Goal: Task Accomplishment & Management: Complete application form

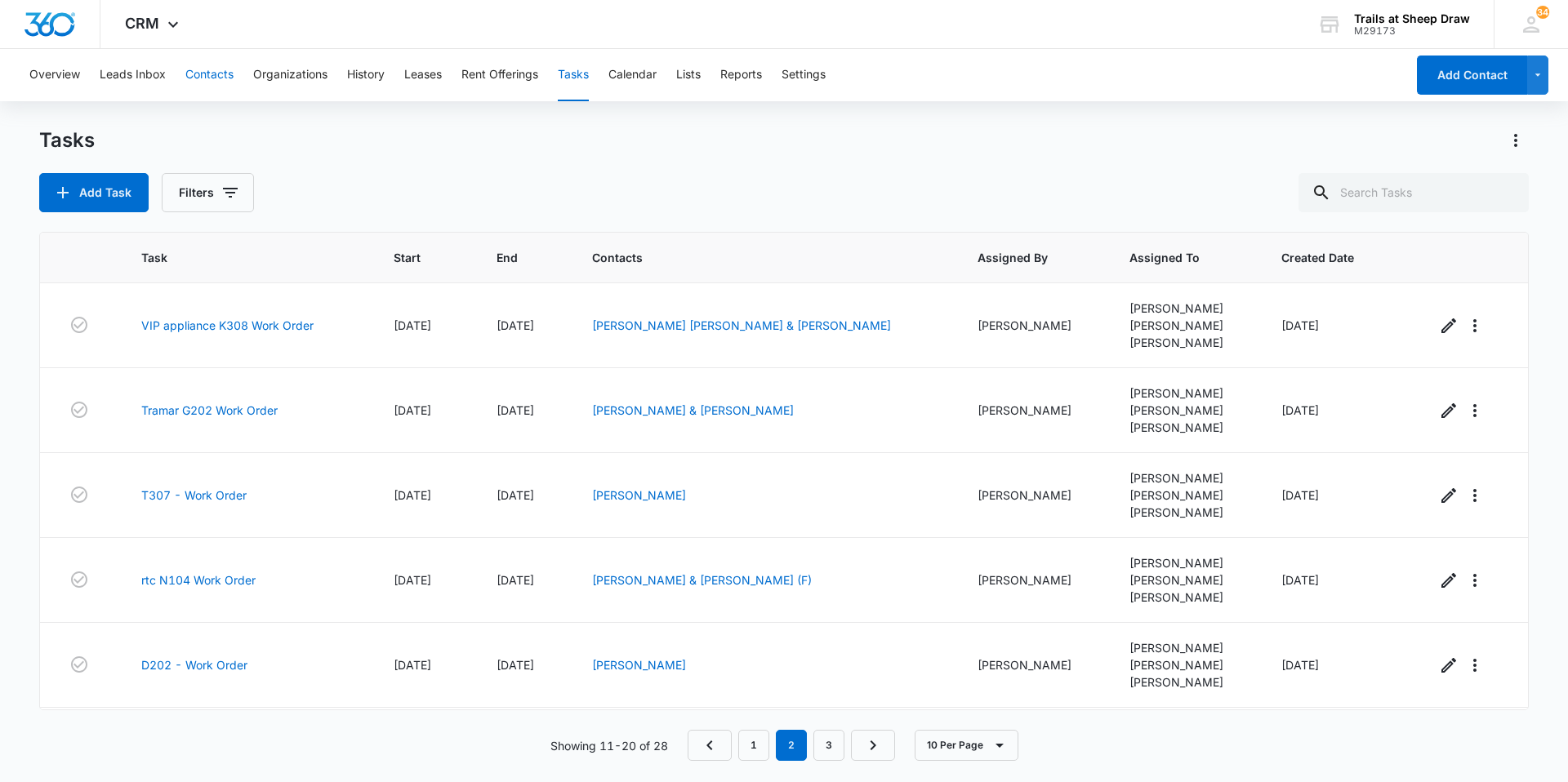
click at [222, 71] on button "Contacts" at bounding box center [209, 75] width 48 height 52
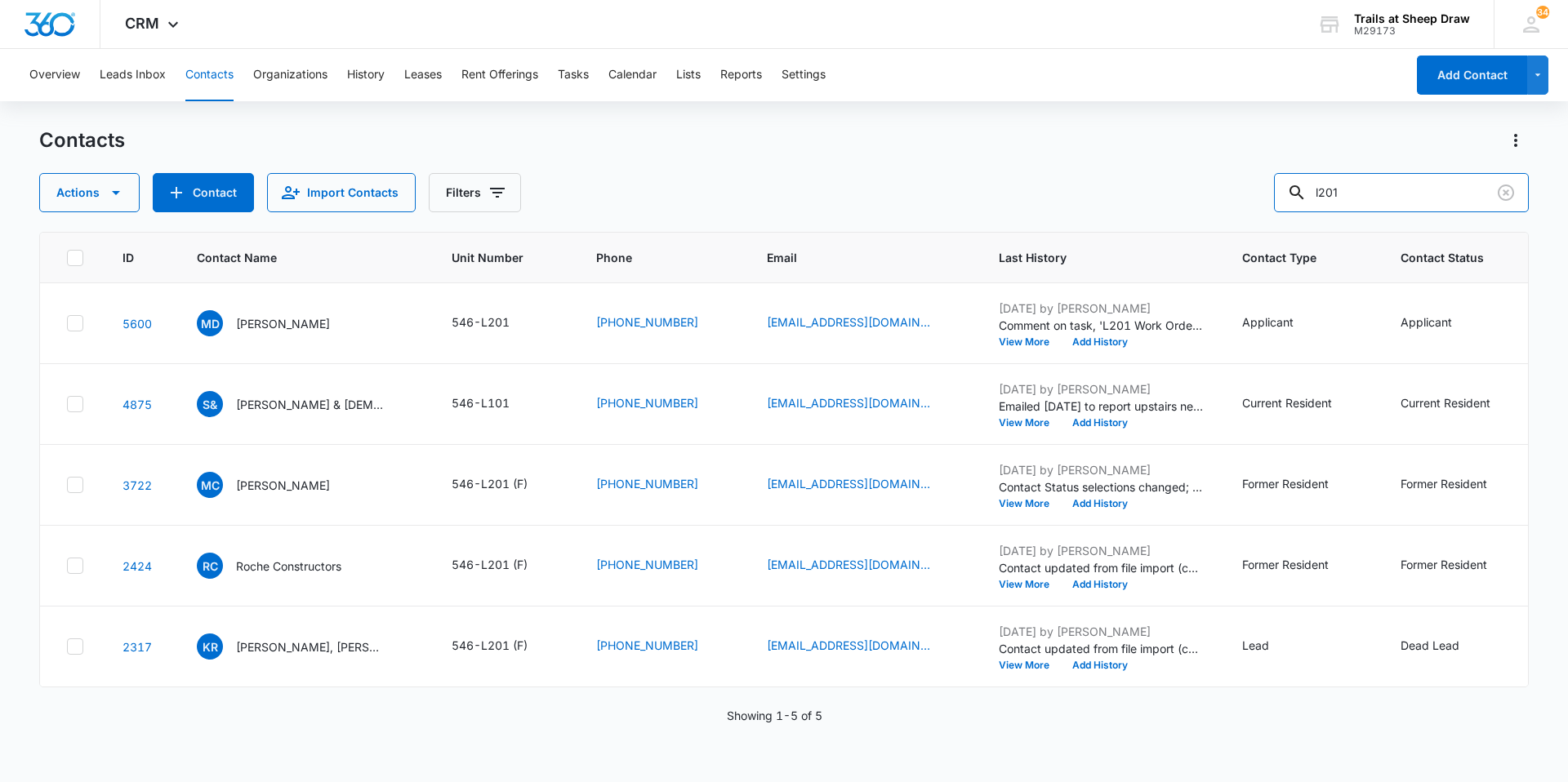
drag, startPoint x: 1395, startPoint y: 177, endPoint x: 1253, endPoint y: 187, distance: 142.4
click at [1272, 186] on div "Actions Contact Import Contacts Filters l201" at bounding box center [784, 193] width 1489 height 39
type input "h204"
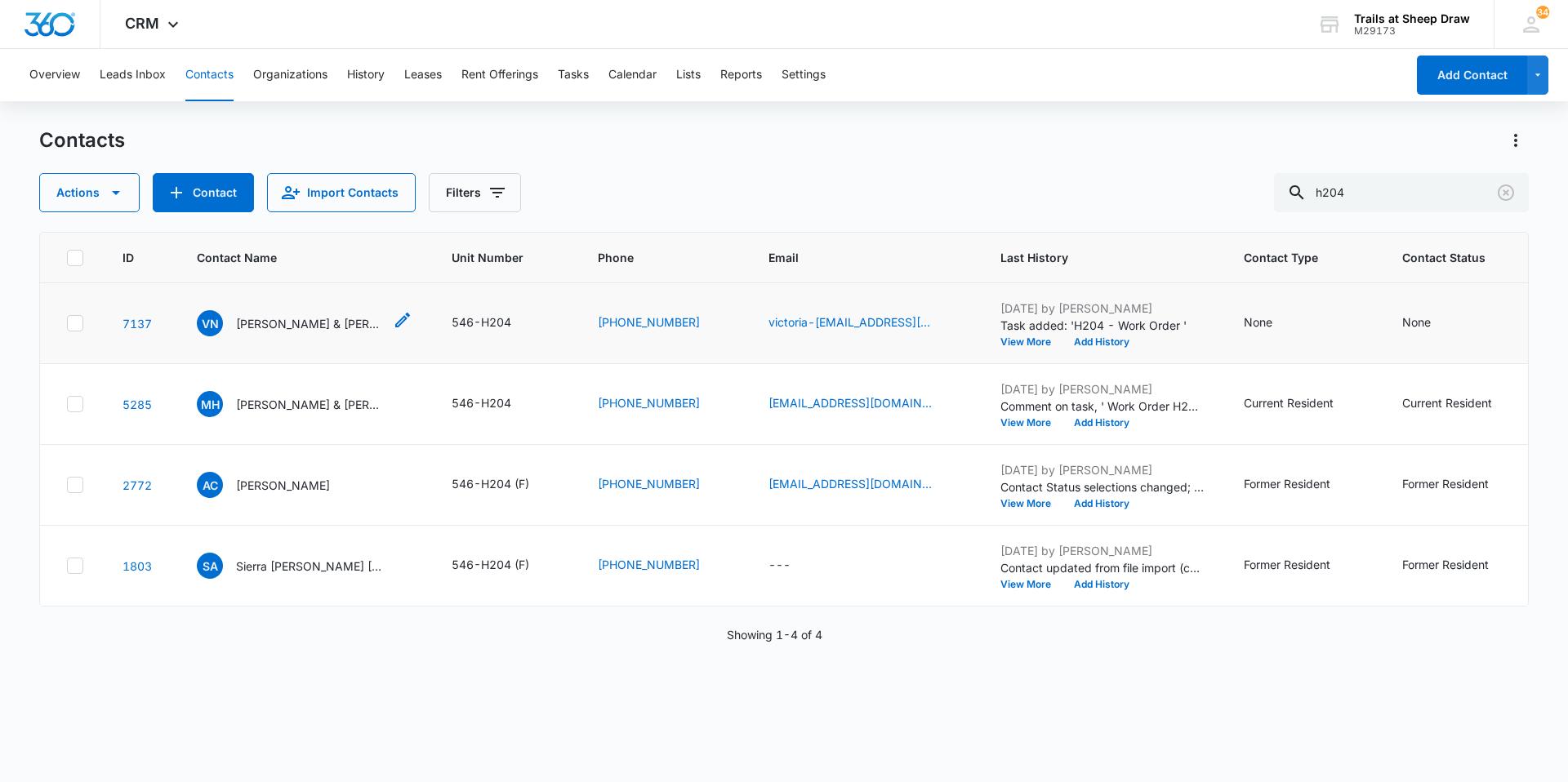
click at [259, 322] on p "[PERSON_NAME] & [PERSON_NAME]" at bounding box center [309, 324] width 147 height 17
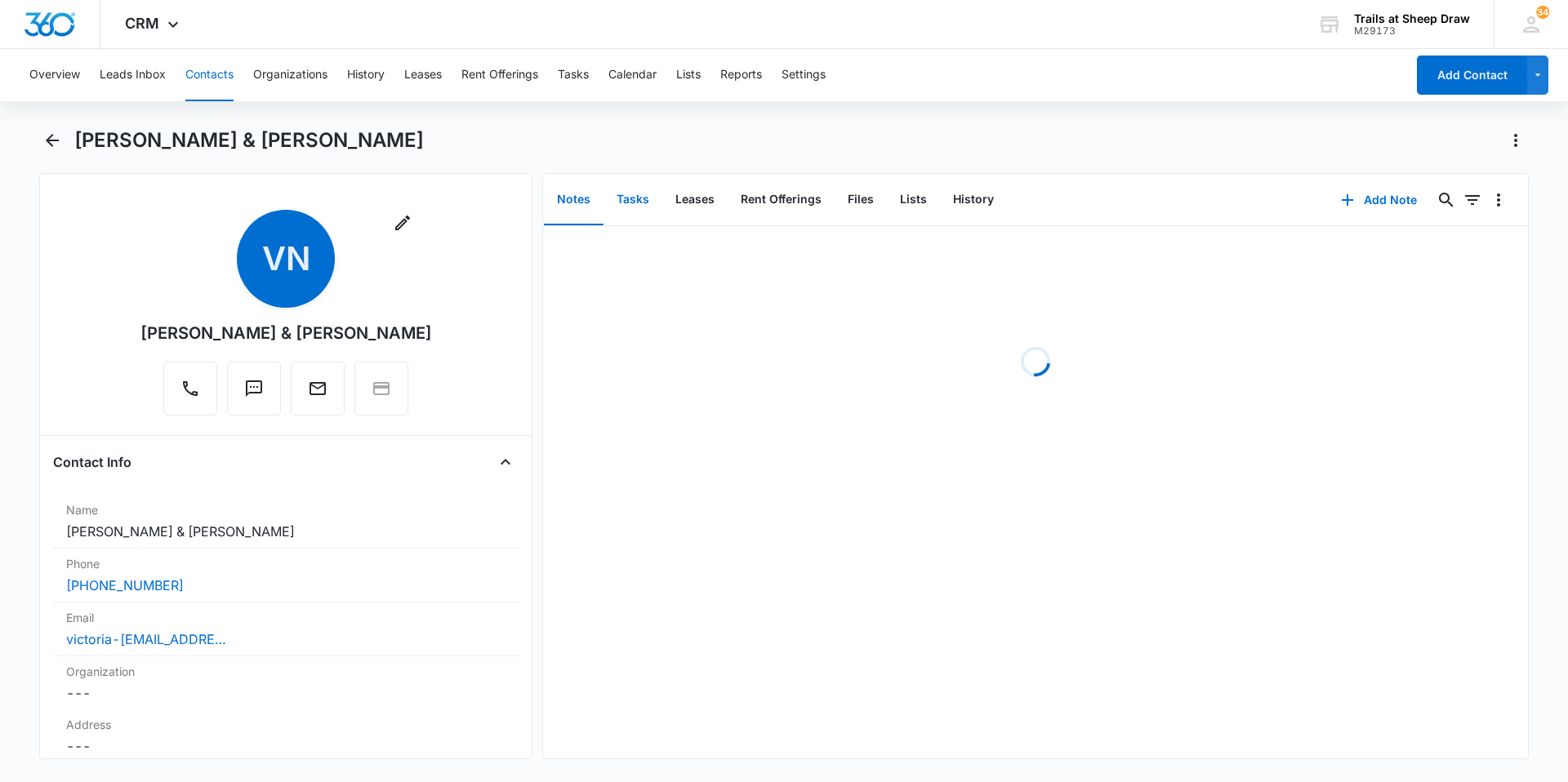
click at [624, 207] on button "Tasks" at bounding box center [633, 199] width 59 height 51
click at [1377, 205] on button "Add Task" at bounding box center [1379, 199] width 108 height 39
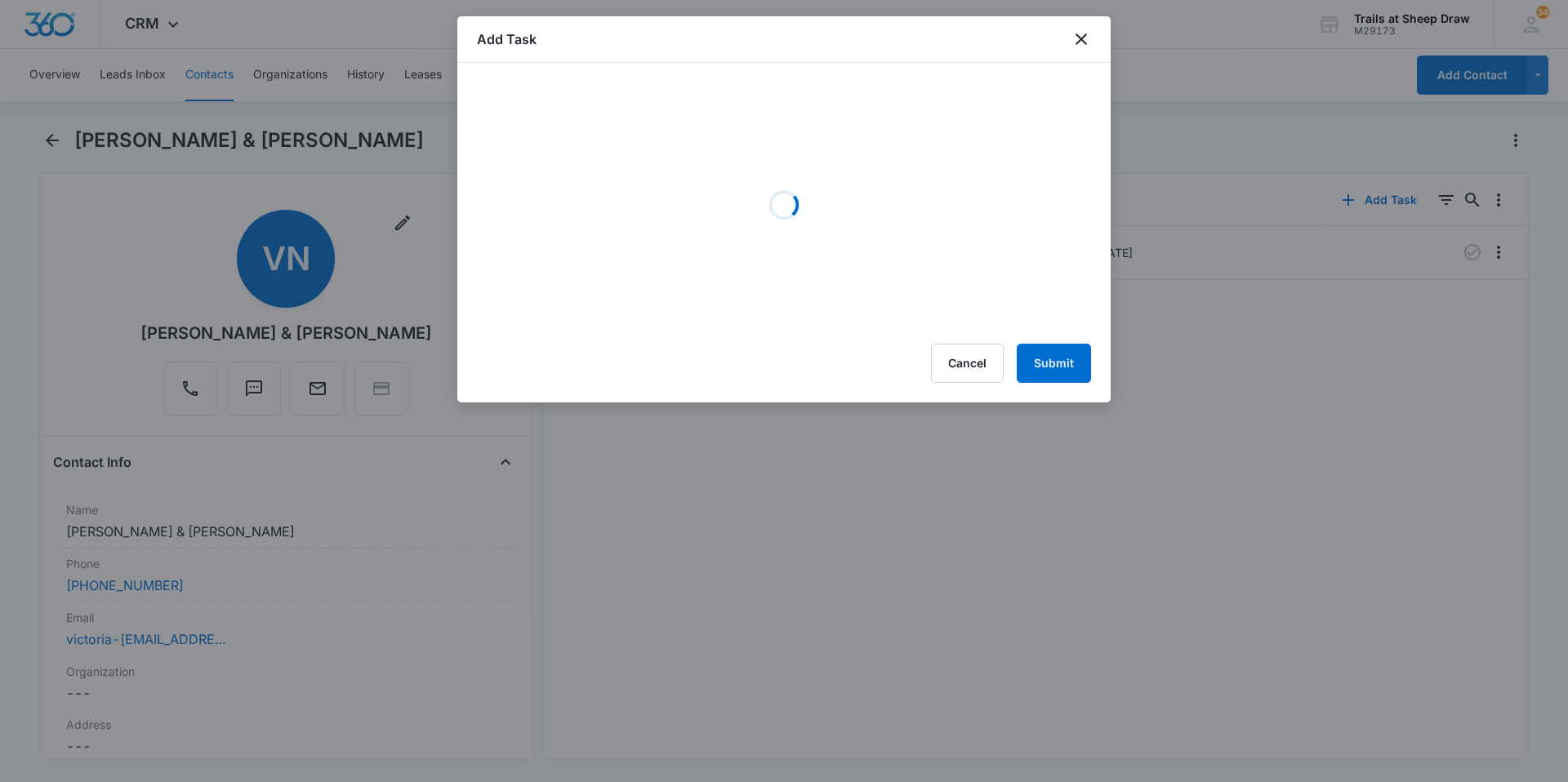
click at [1076, 51] on div "Add Task" at bounding box center [784, 40] width 653 height 46
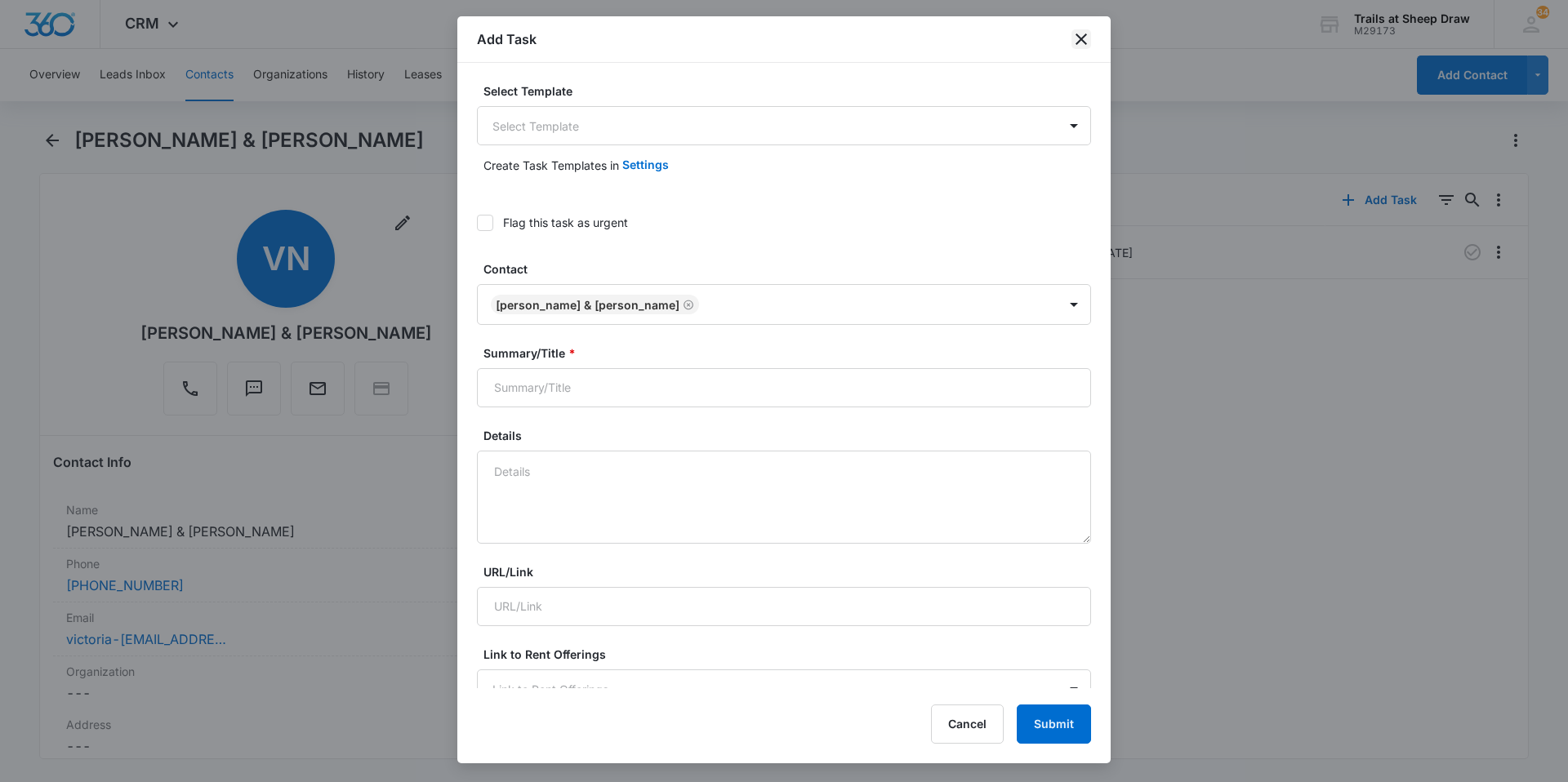
click at [1086, 37] on icon "close" at bounding box center [1082, 39] width 20 height 20
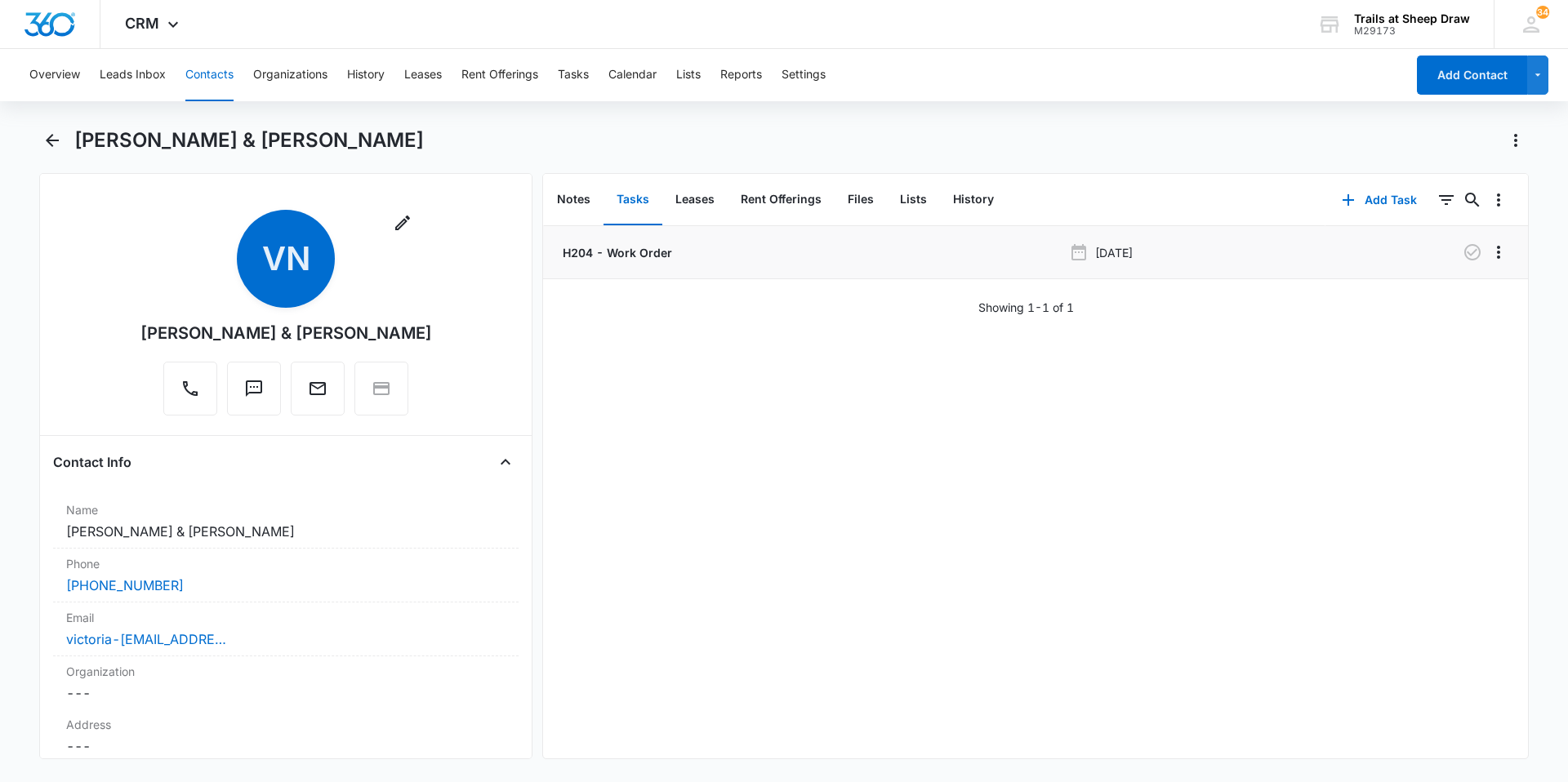
click at [591, 262] on li "H204 - Work Order [DATE]" at bounding box center [1035, 252] width 984 height 53
click at [601, 252] on p "H204 - Work Order" at bounding box center [616, 252] width 113 height 17
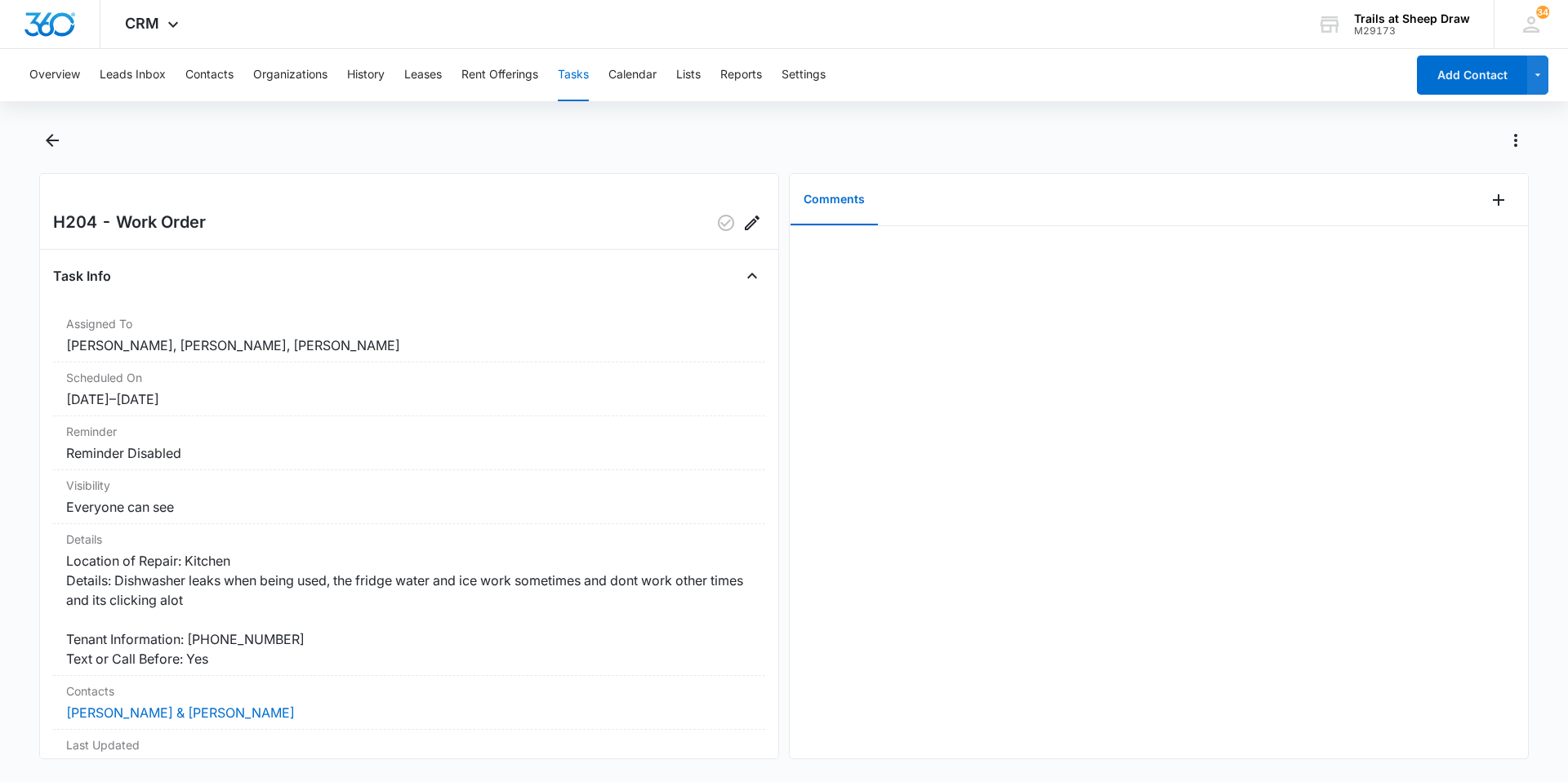
click at [564, 73] on button "Tasks" at bounding box center [573, 75] width 31 height 52
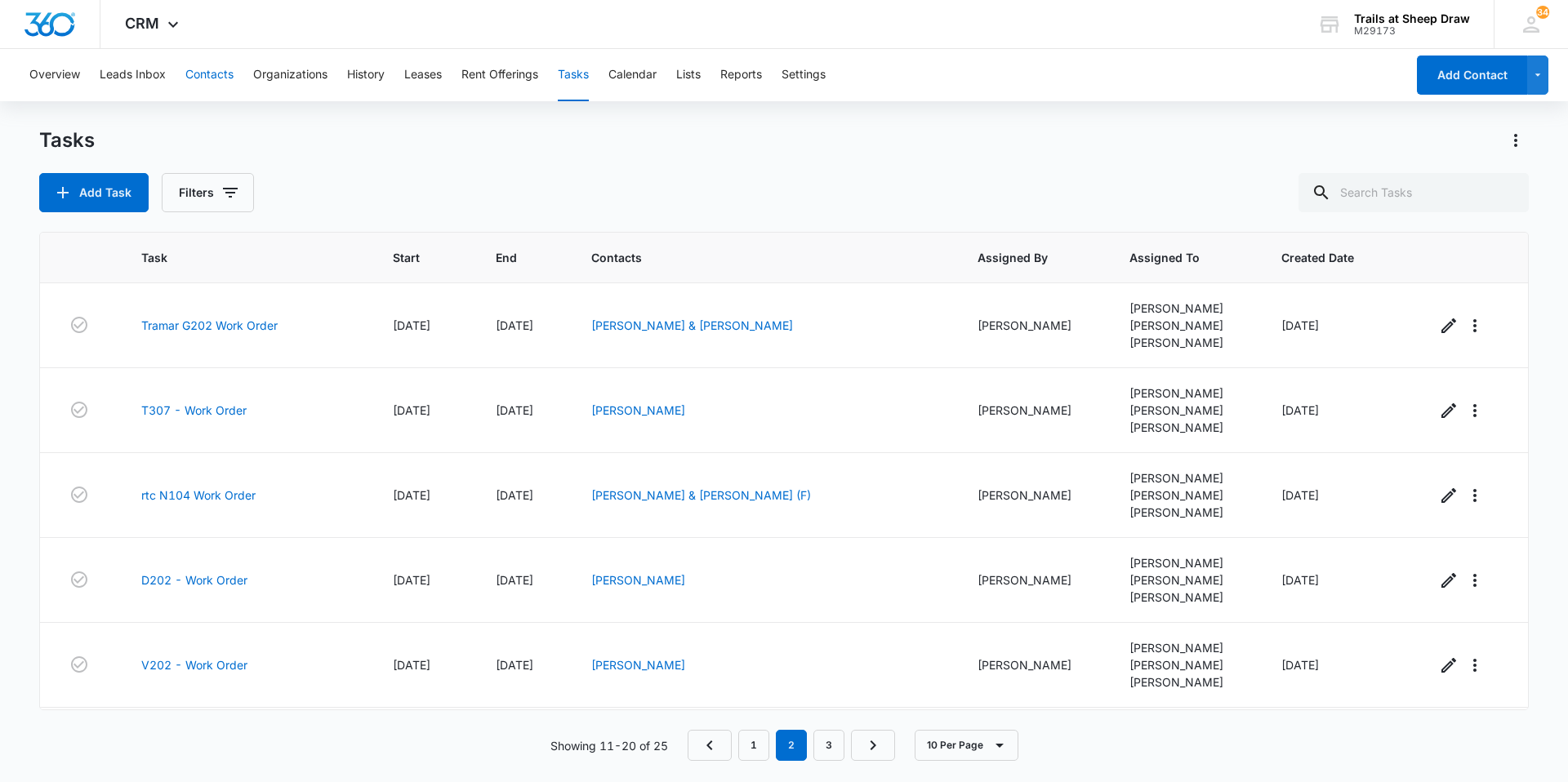
click at [209, 78] on button "Contacts" at bounding box center [209, 75] width 48 height 52
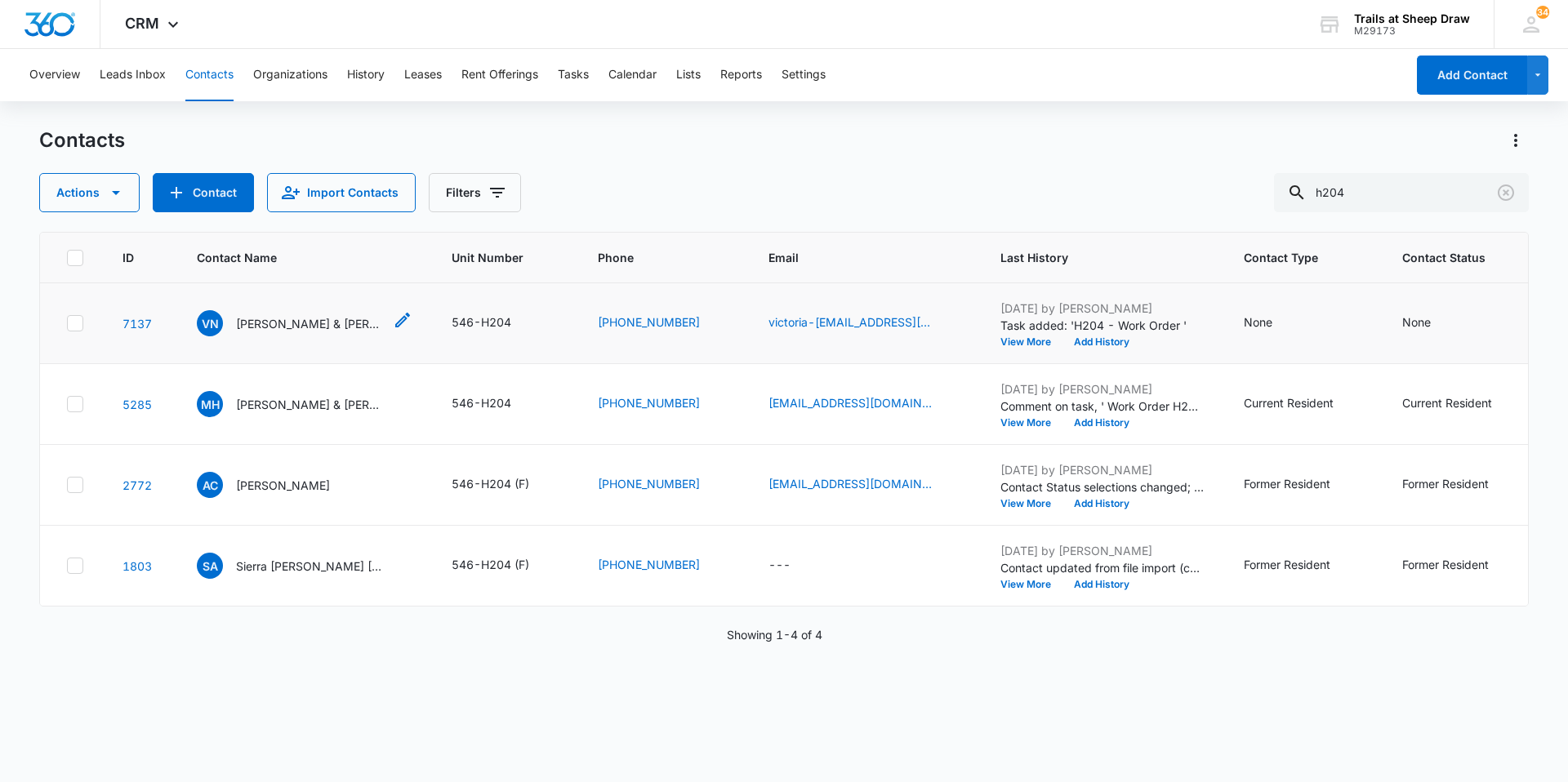
click at [332, 329] on p "[PERSON_NAME] & [PERSON_NAME]" at bounding box center [309, 324] width 147 height 17
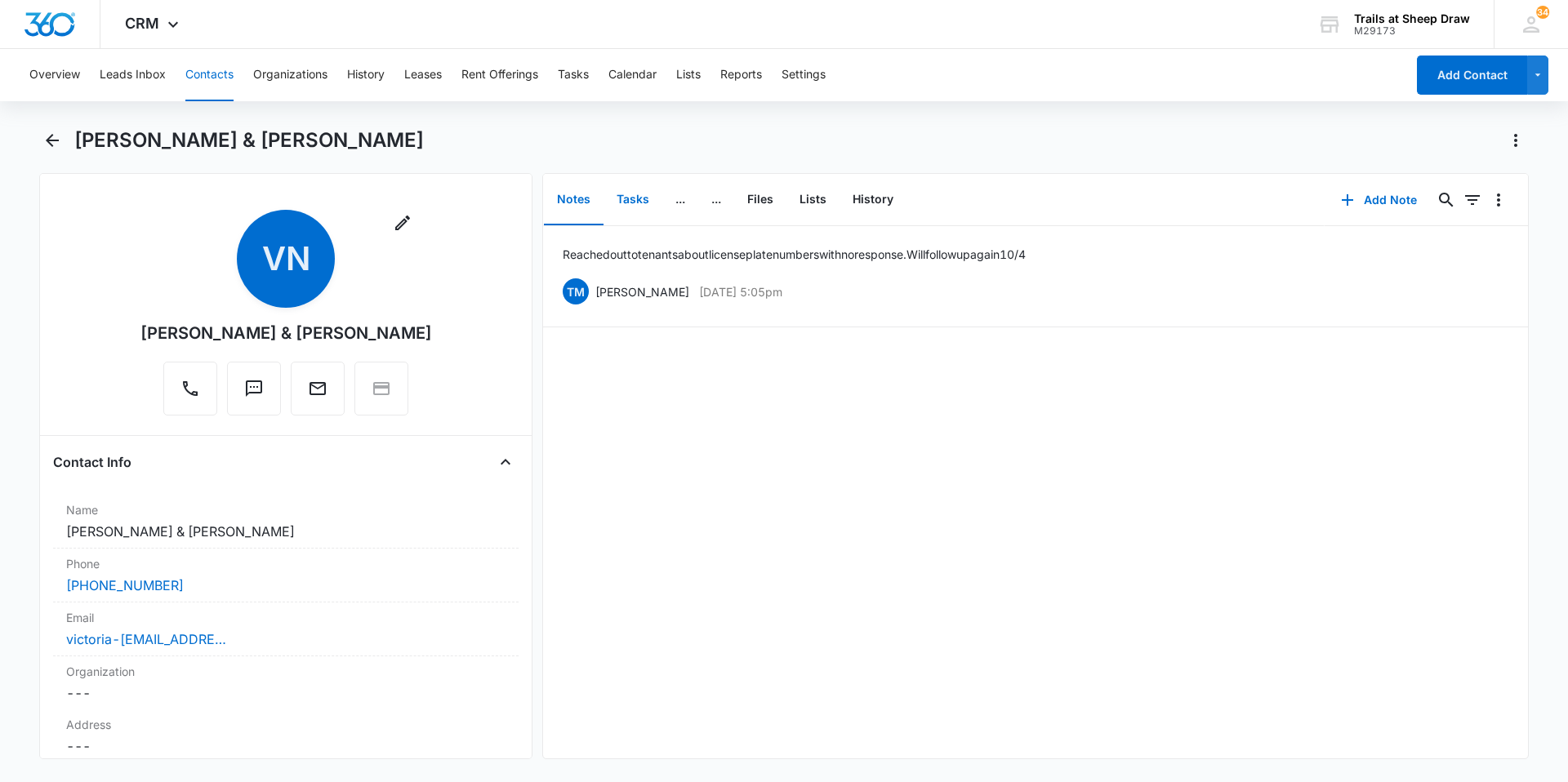
click at [621, 206] on button "Tasks" at bounding box center [633, 199] width 59 height 51
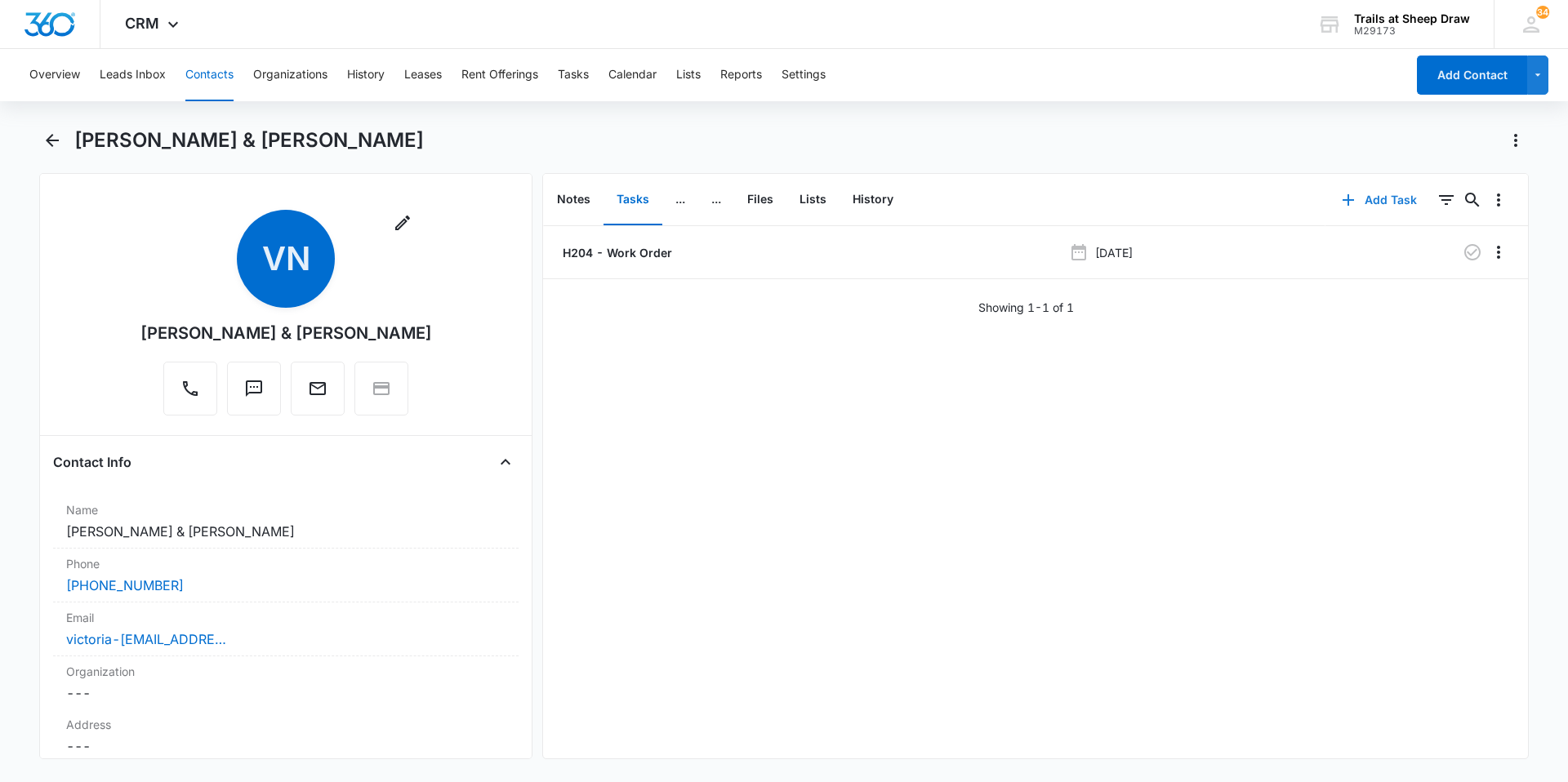
click at [1356, 202] on button "Add Task" at bounding box center [1379, 199] width 108 height 39
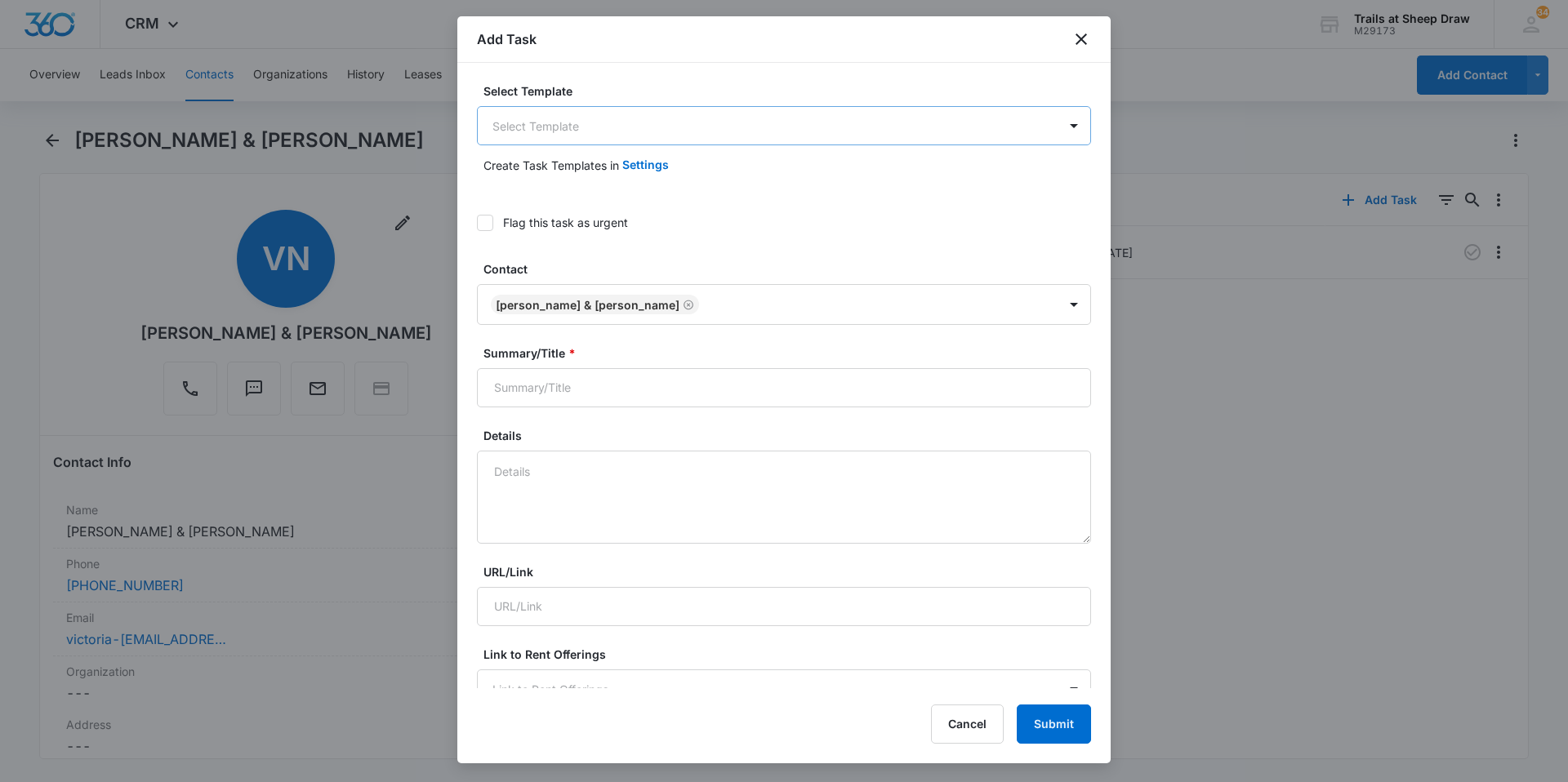
click at [599, 125] on body "CRM Apps Reputation Websites Forms CRM Email Social Content Ads Intelligence Fi…" at bounding box center [784, 391] width 1568 height 782
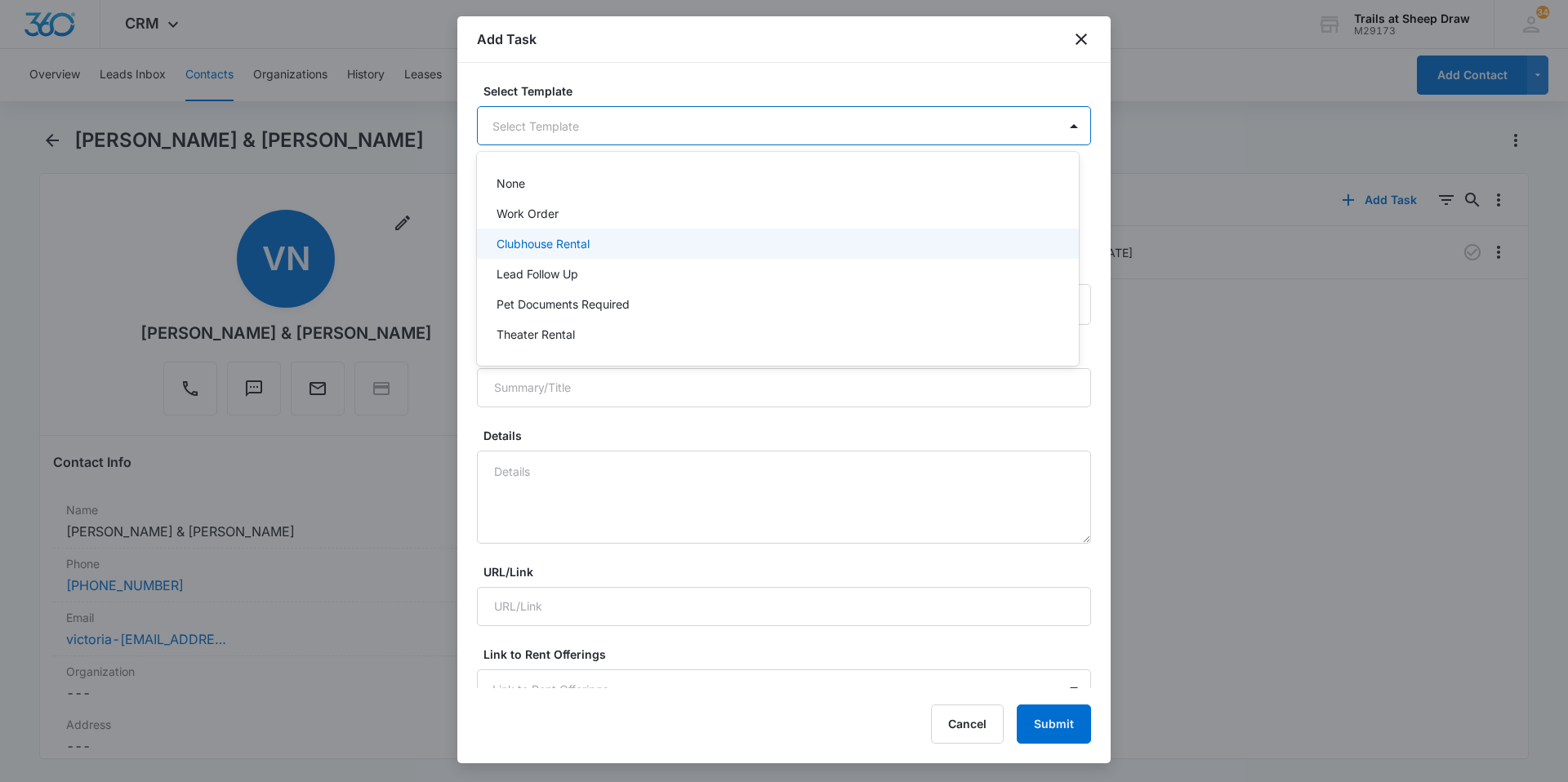
click at [535, 228] on div "Clubhouse Rental" at bounding box center [777, 243] width 602 height 30
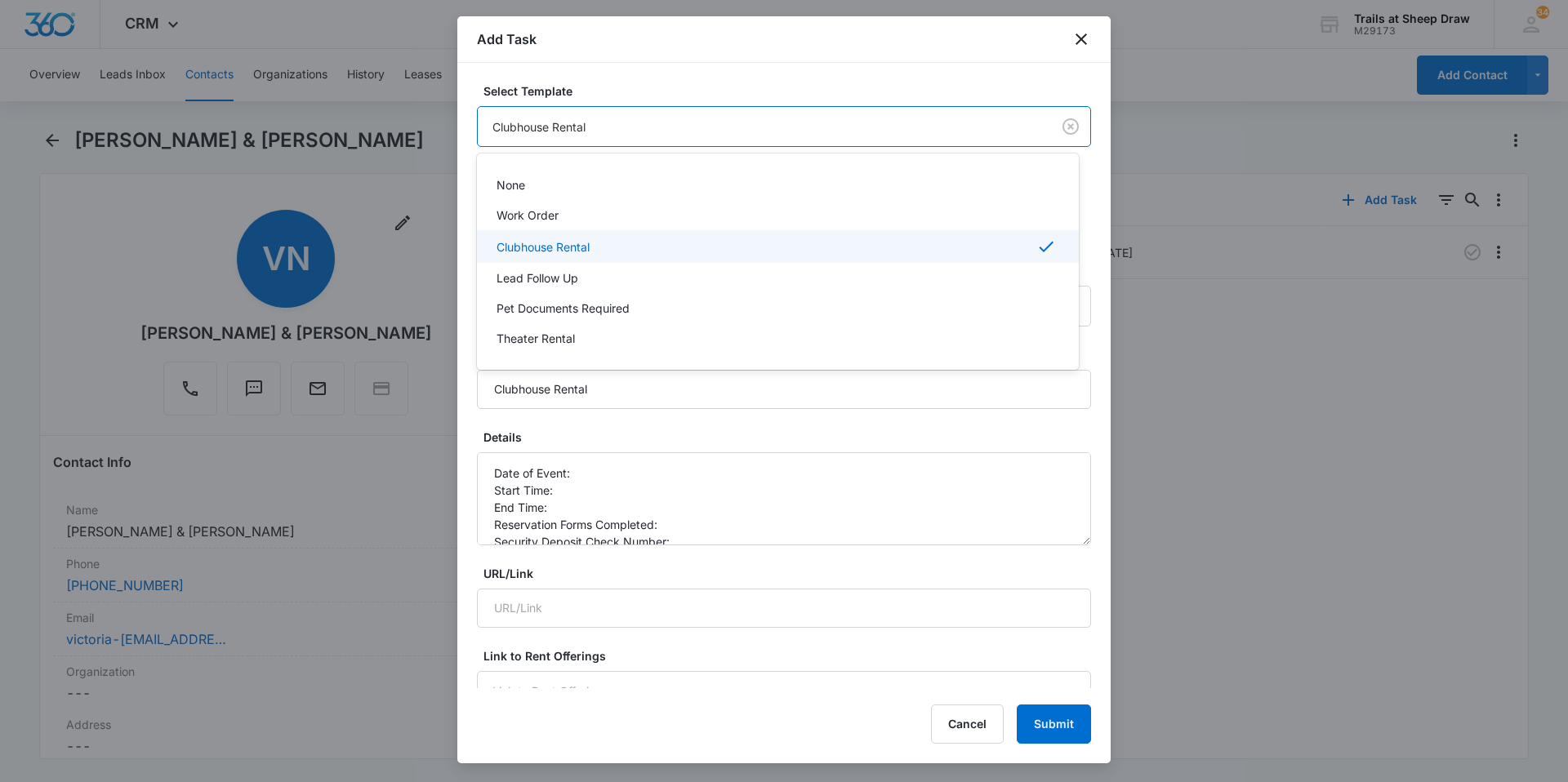
click at [618, 132] on body "CRM Apps Reputation Websites Forms CRM Email Social Content Ads Intelligence Fi…" at bounding box center [784, 391] width 1568 height 782
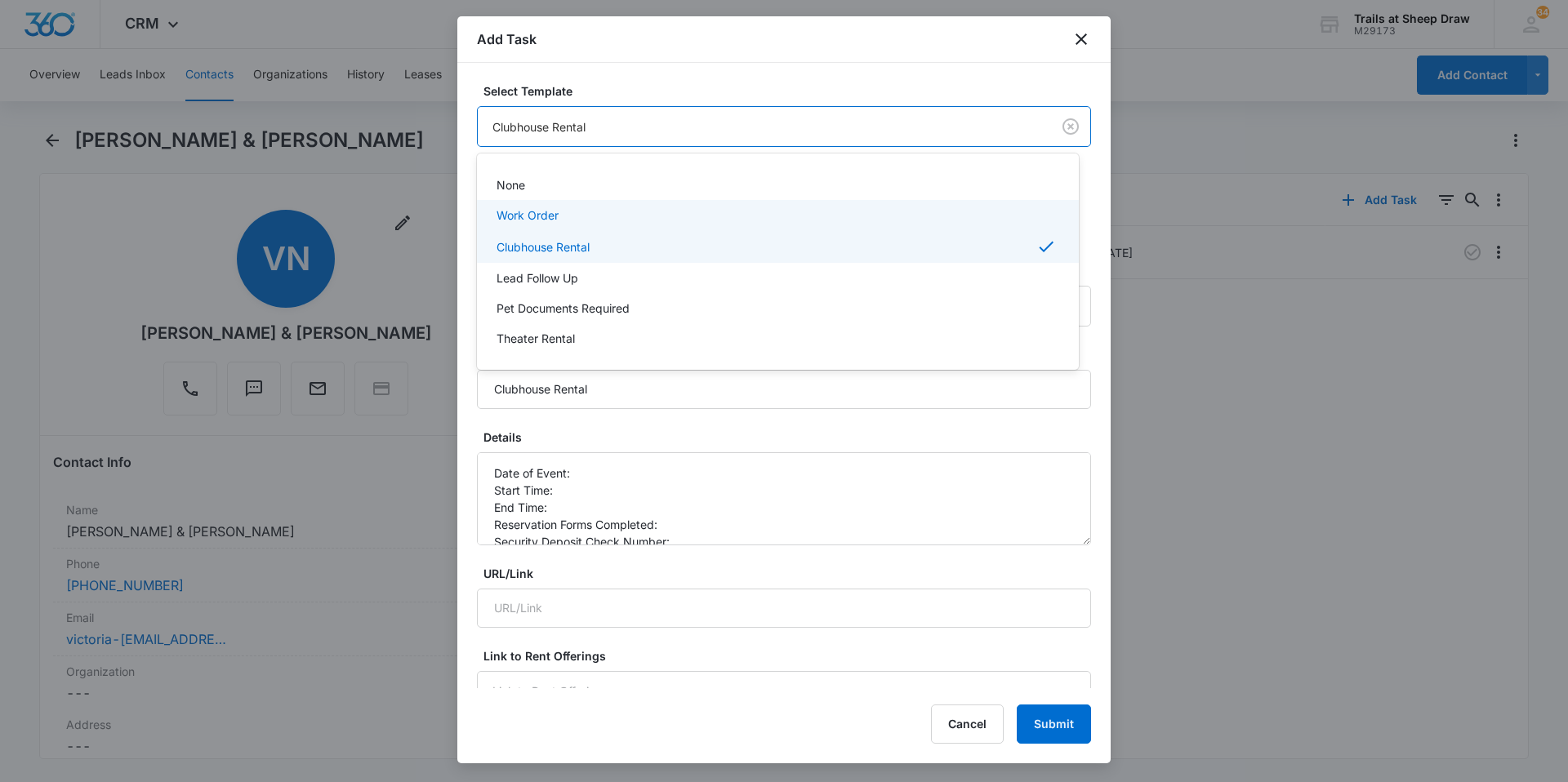
click at [544, 216] on p "Work Order" at bounding box center [527, 215] width 62 height 17
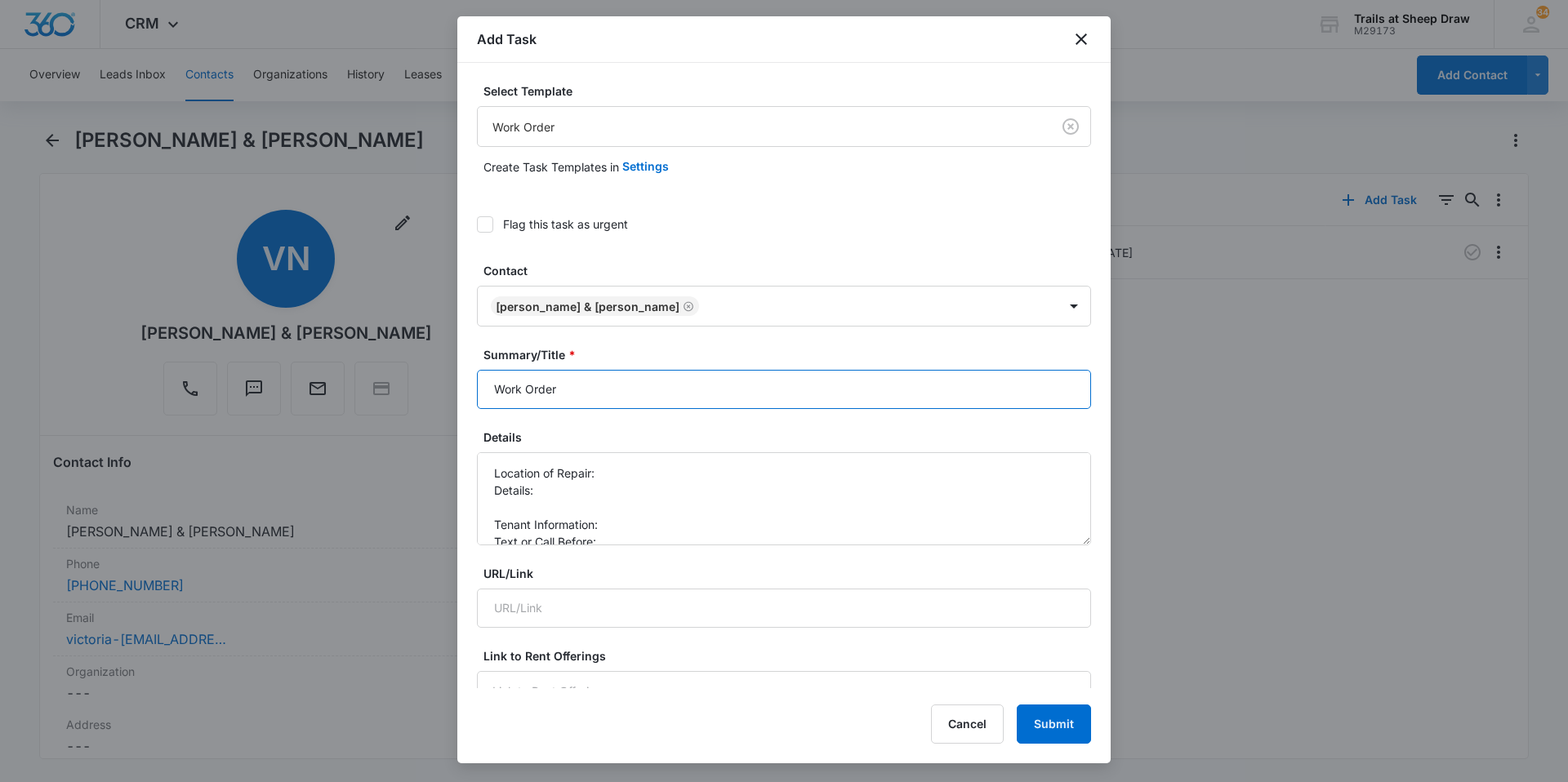
click at [484, 394] on input "Work Order" at bounding box center [784, 389] width 614 height 39
type input "H204 Work Order"
click at [604, 472] on textarea "Location of Repair: Details: Tenant Information: Text or Call Before:" at bounding box center [784, 499] width 614 height 93
click at [531, 505] on textarea "Location of Repair: Kitchen Details: Tenant Information: Text or Call Before:" at bounding box center [784, 499] width 614 height 93
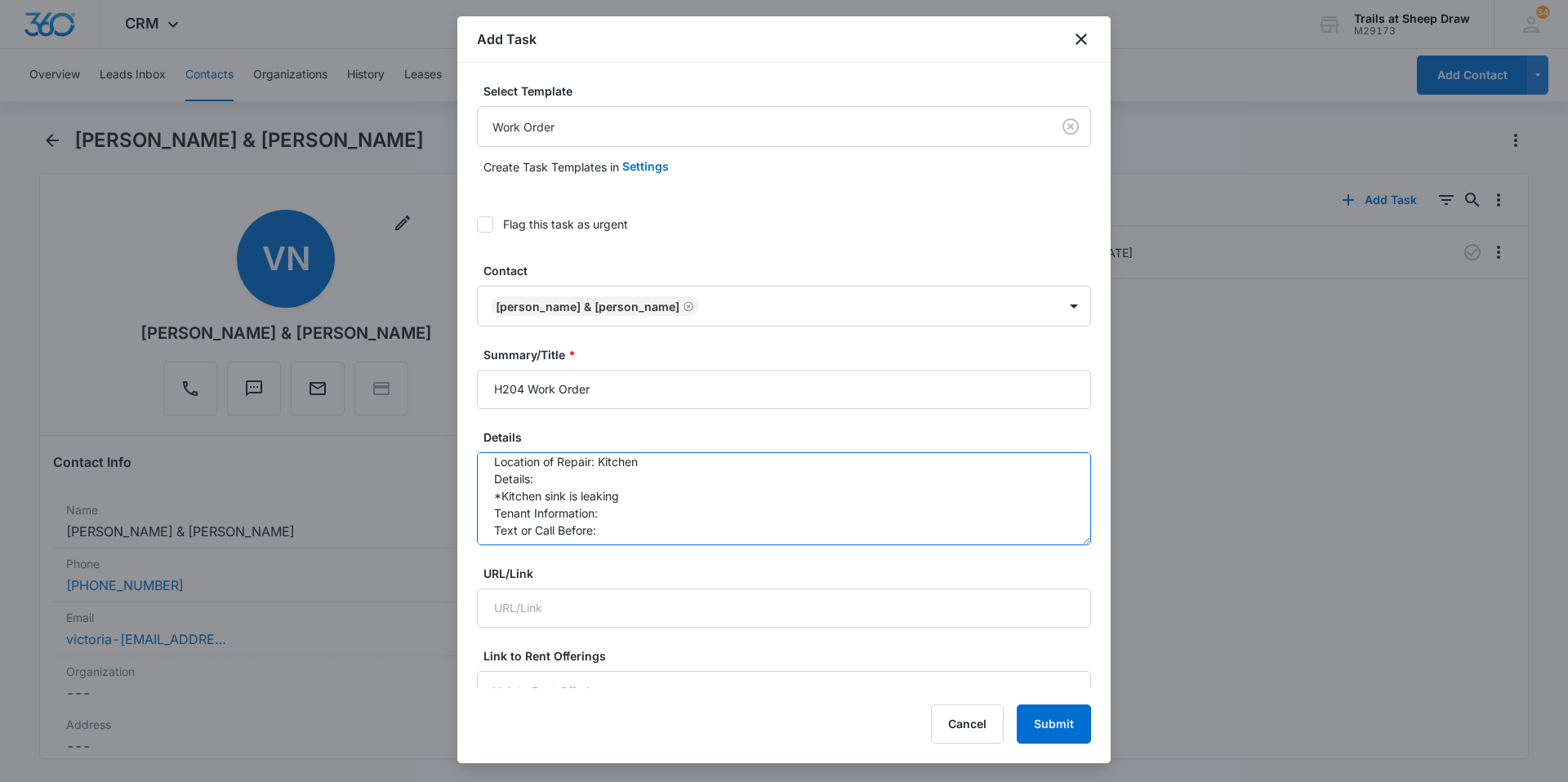
scroll to position [17, 0]
click at [660, 500] on textarea "Location of Repair: Kitchen Details: *Kitchen sink is leaking Tenant Informatio…" at bounding box center [784, 499] width 614 height 93
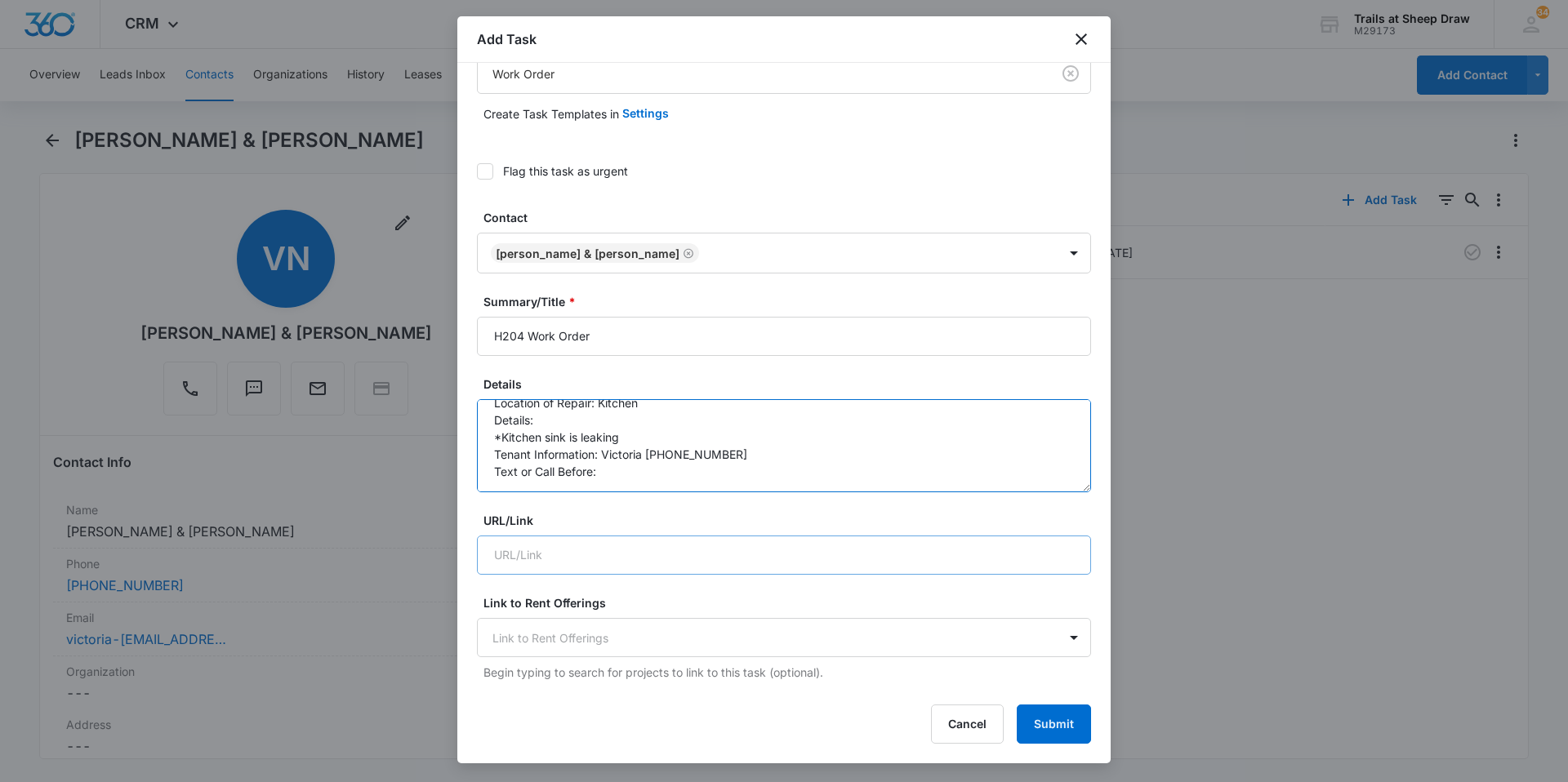
scroll to position [81, 0]
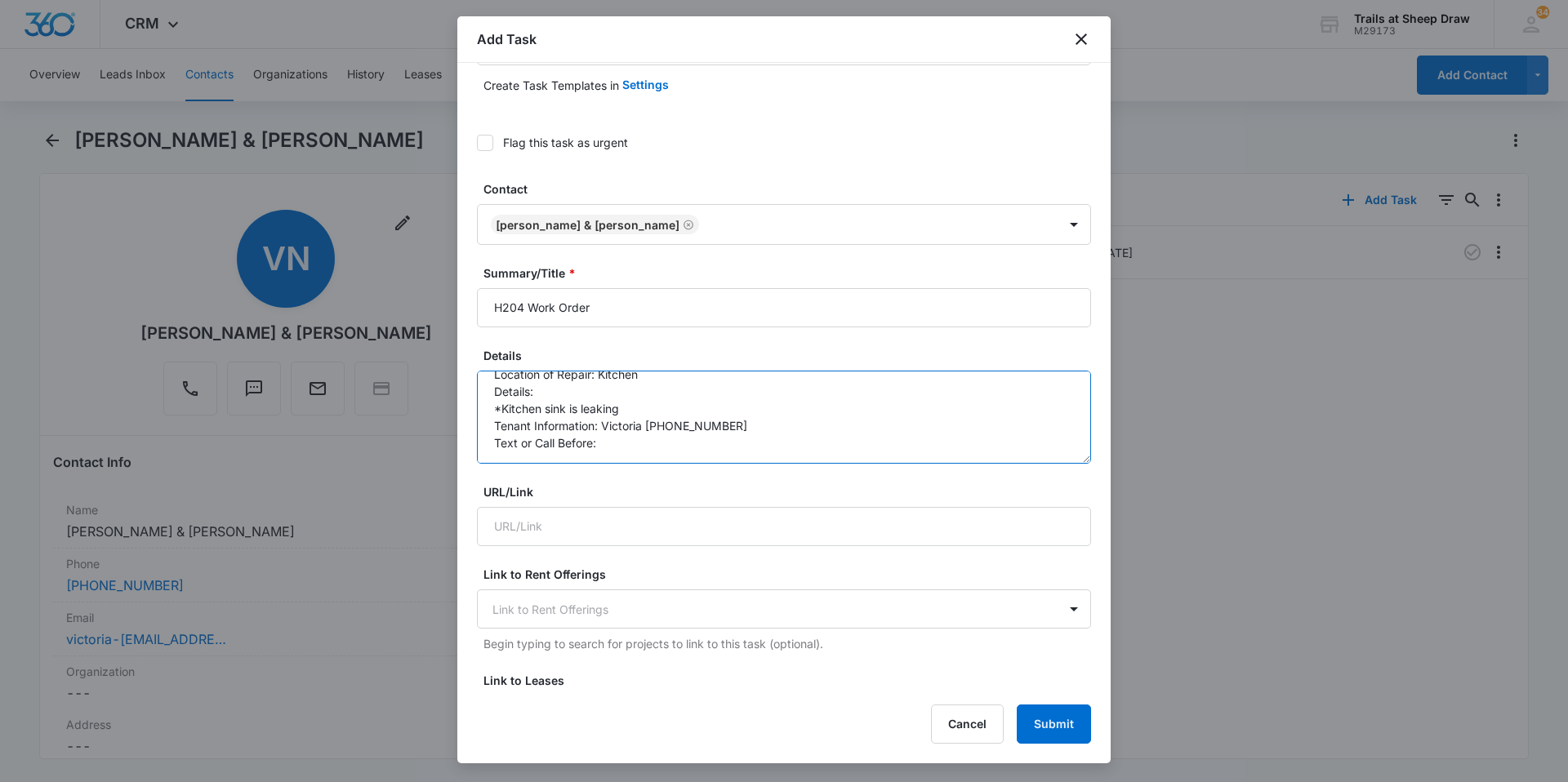
click at [680, 438] on textarea "Location of Repair: Kitchen Details: *Kitchen sink is leaking Tenant Informatio…" at bounding box center [784, 418] width 614 height 93
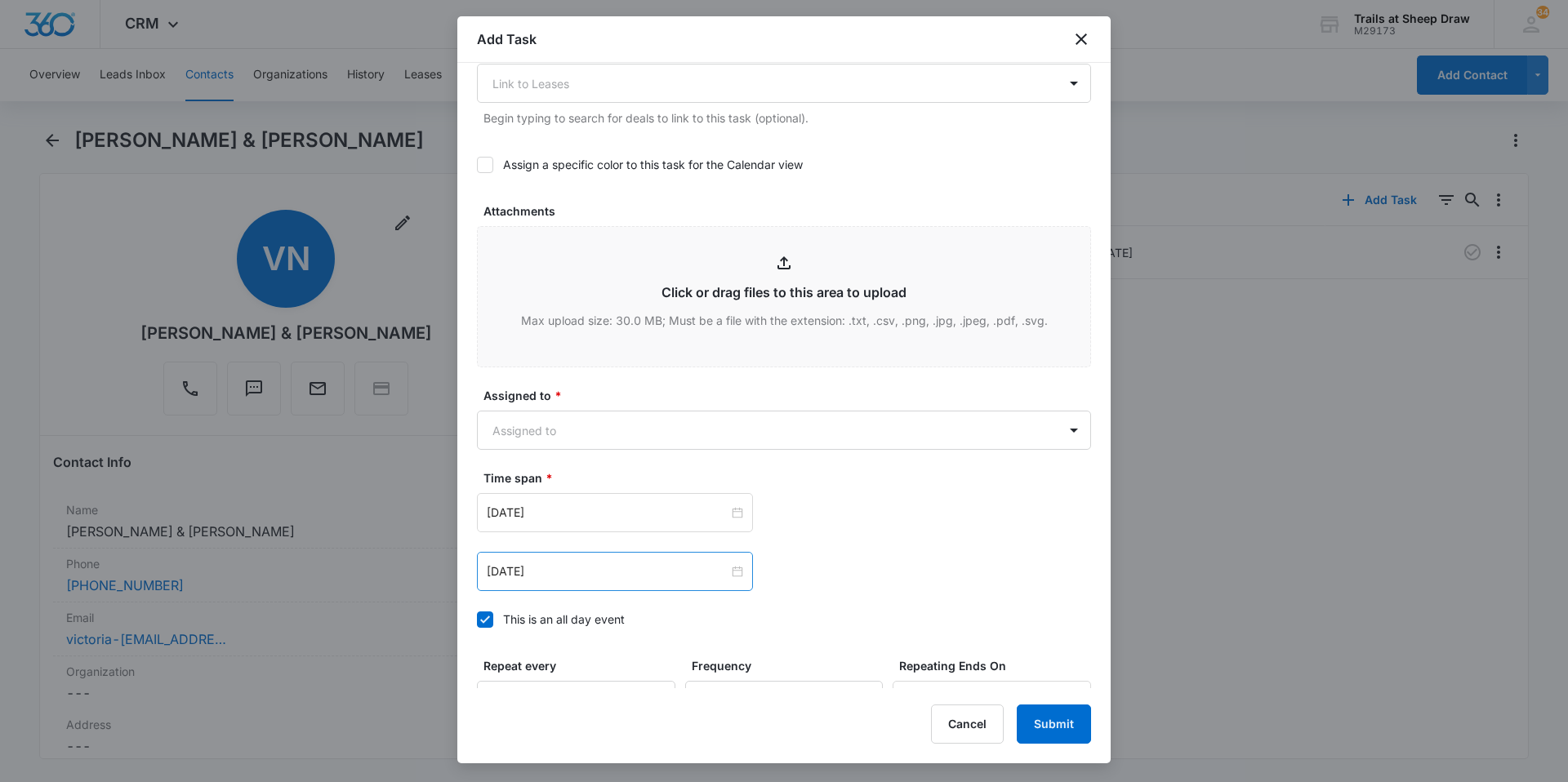
scroll to position [735, 0]
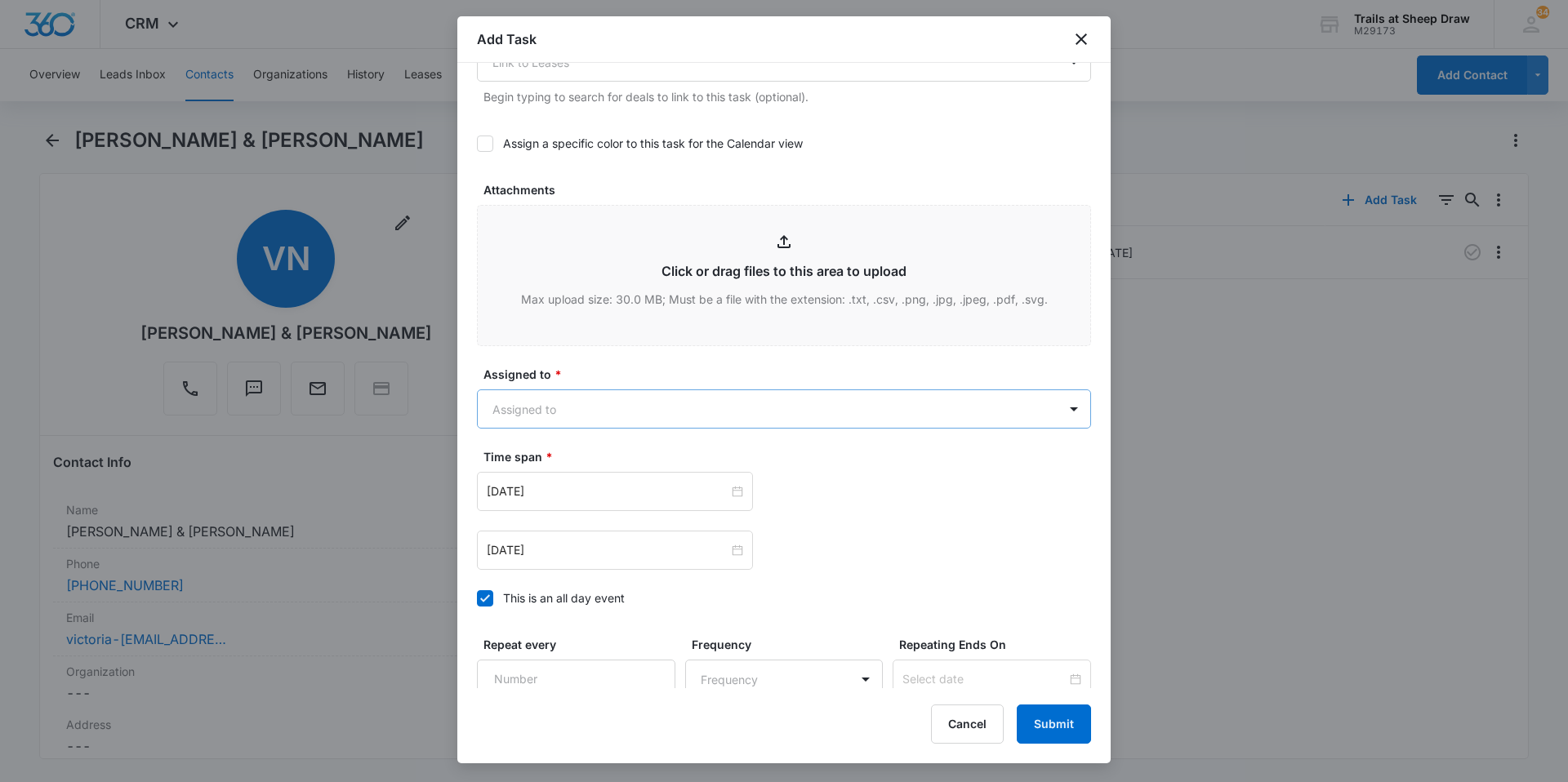
type textarea "Location of Repair: Kitchen Details: *Kitchen sink is leaking Tenant Informatio…"
click at [628, 406] on body "CRM Apps Reputation Websites Forms CRM Email Social Content Ads Intelligence Fi…" at bounding box center [784, 391] width 1568 height 782
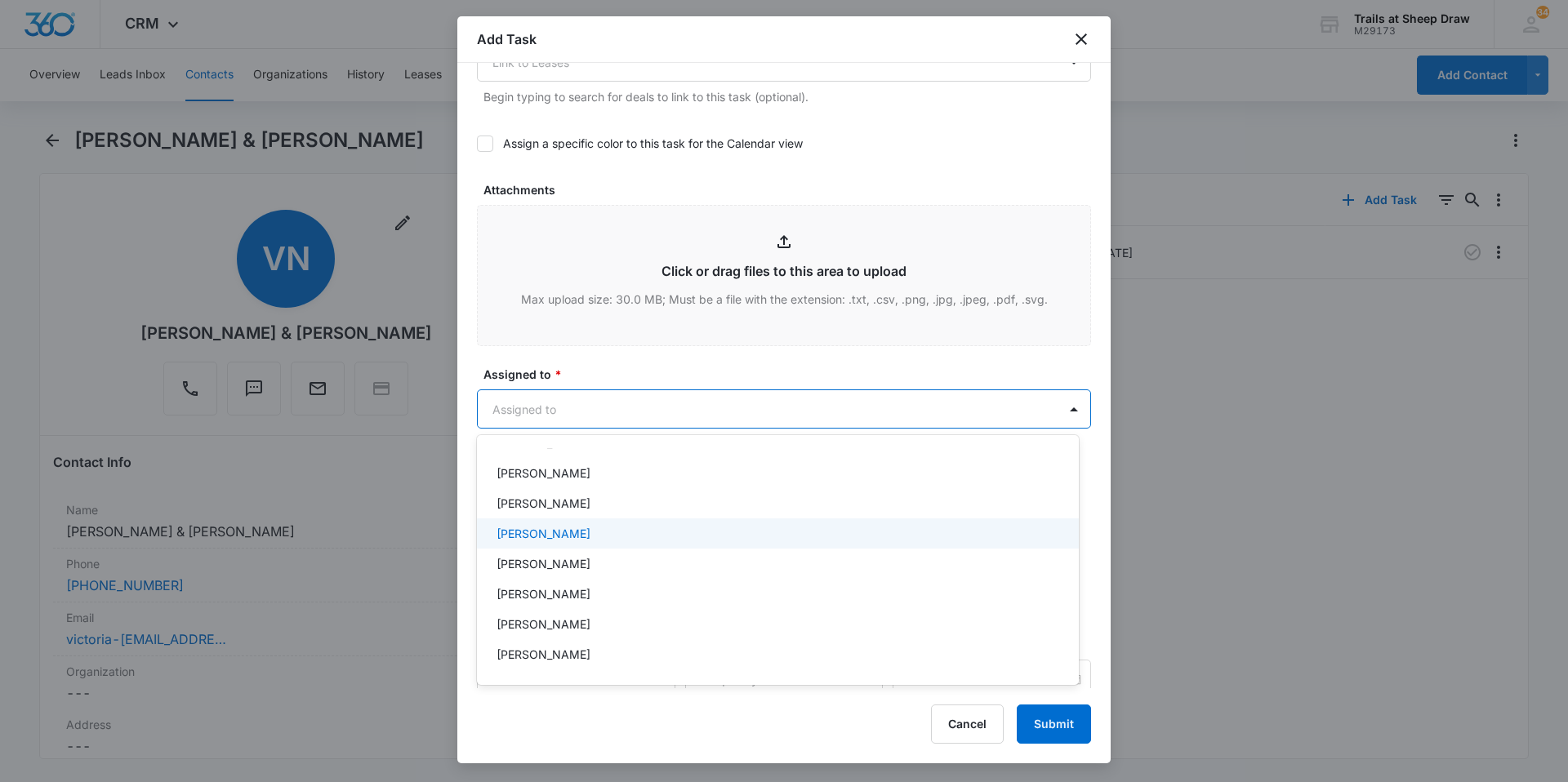
scroll to position [81, 0]
click at [558, 535] on p "[PERSON_NAME]" at bounding box center [543, 535] width 94 height 17
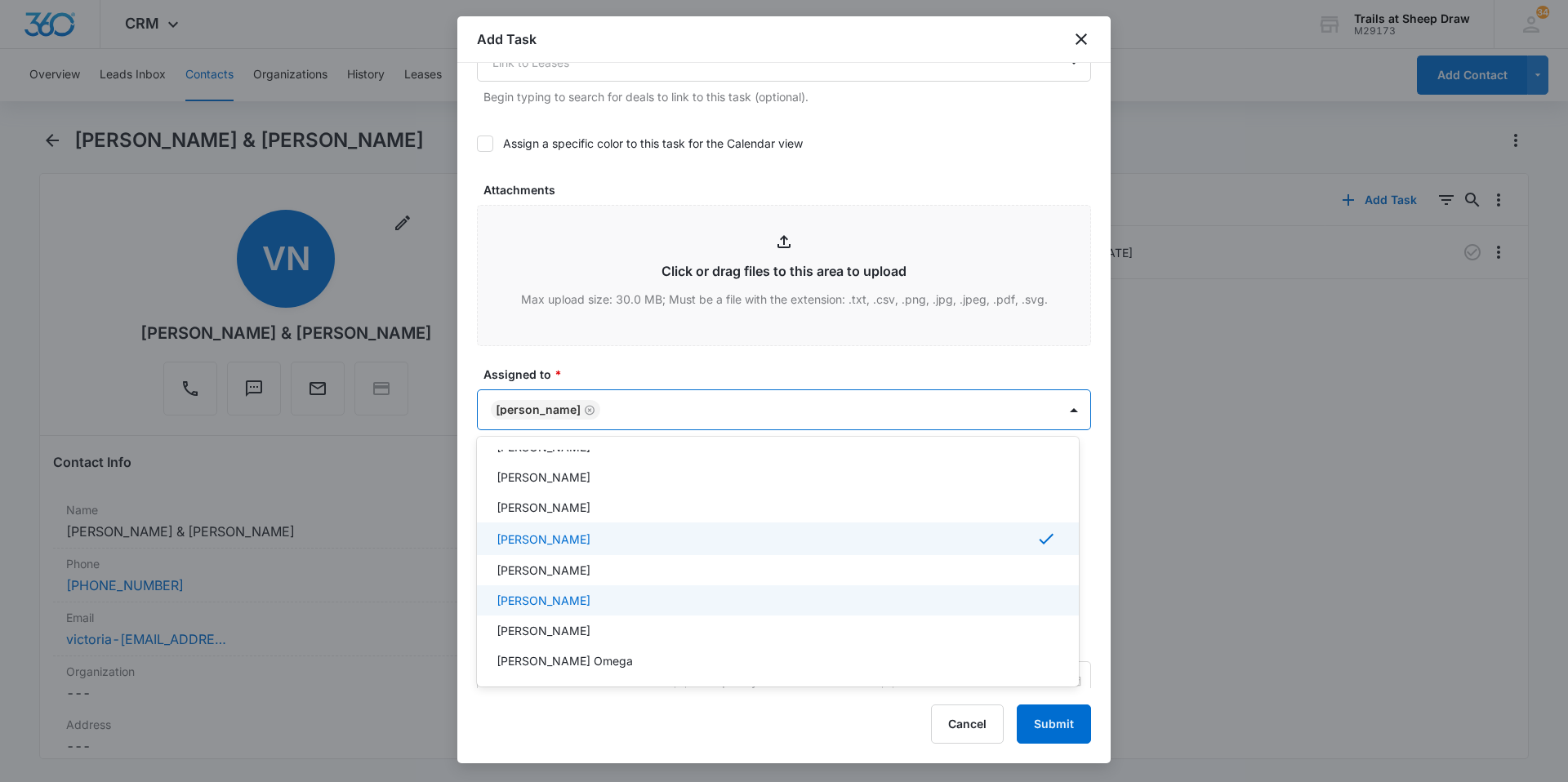
click at [574, 604] on p "[PERSON_NAME]" at bounding box center [543, 600] width 94 height 17
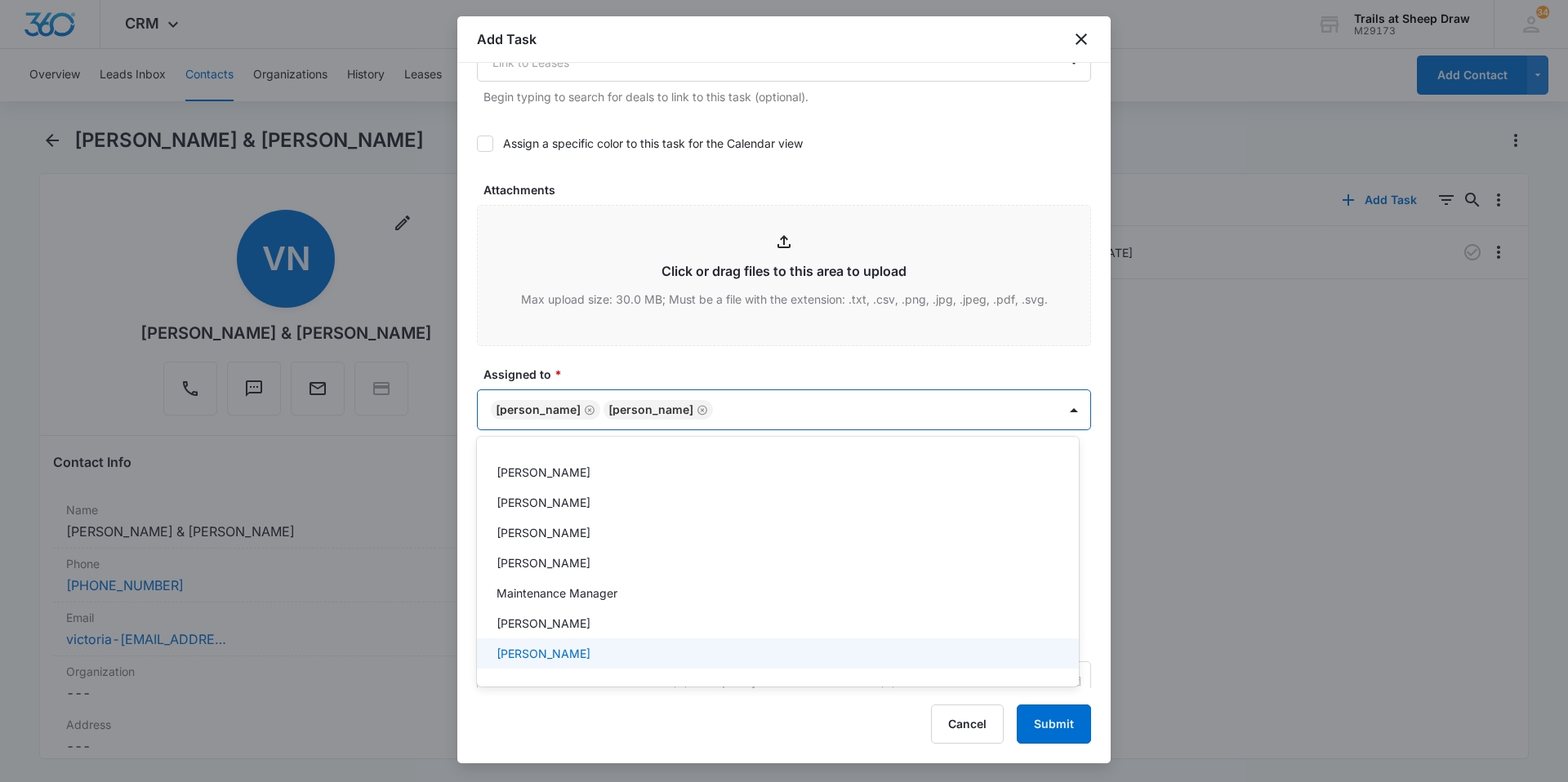
scroll to position [326, 0]
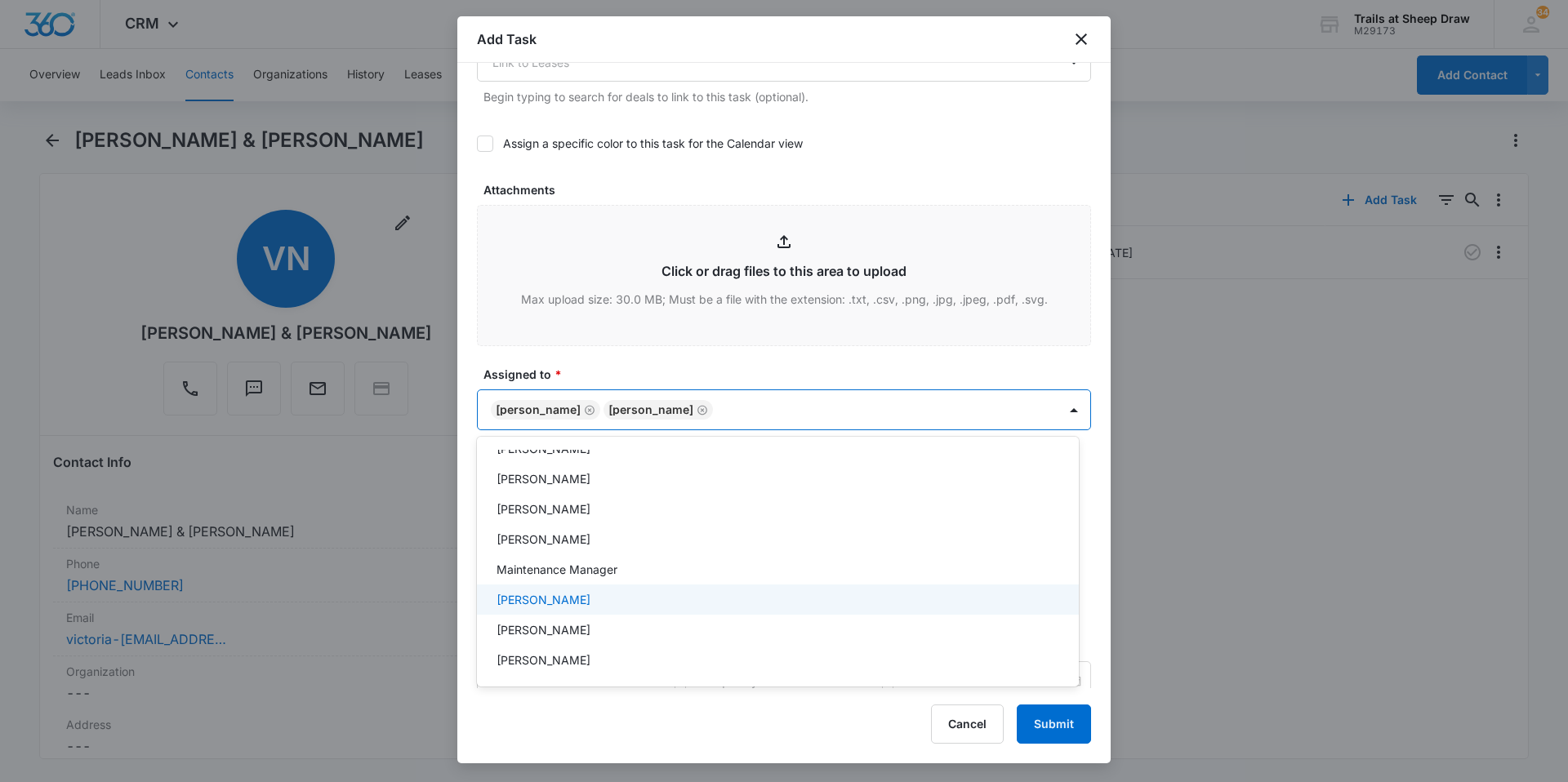
click at [564, 600] on p "[PERSON_NAME]" at bounding box center [543, 599] width 94 height 17
click at [939, 402] on div at bounding box center [784, 391] width 1568 height 782
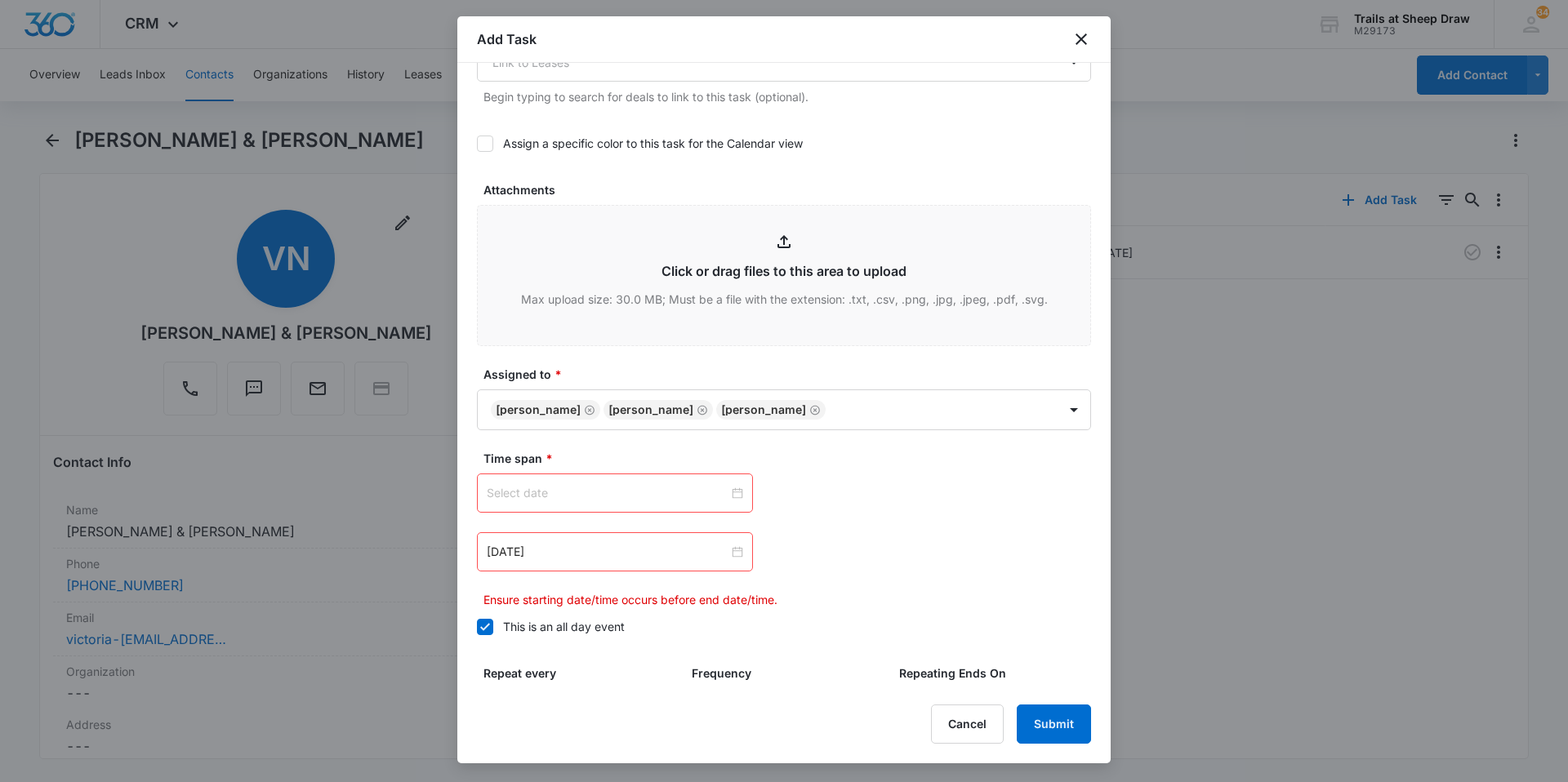
click at [735, 491] on div at bounding box center [614, 493] width 256 height 18
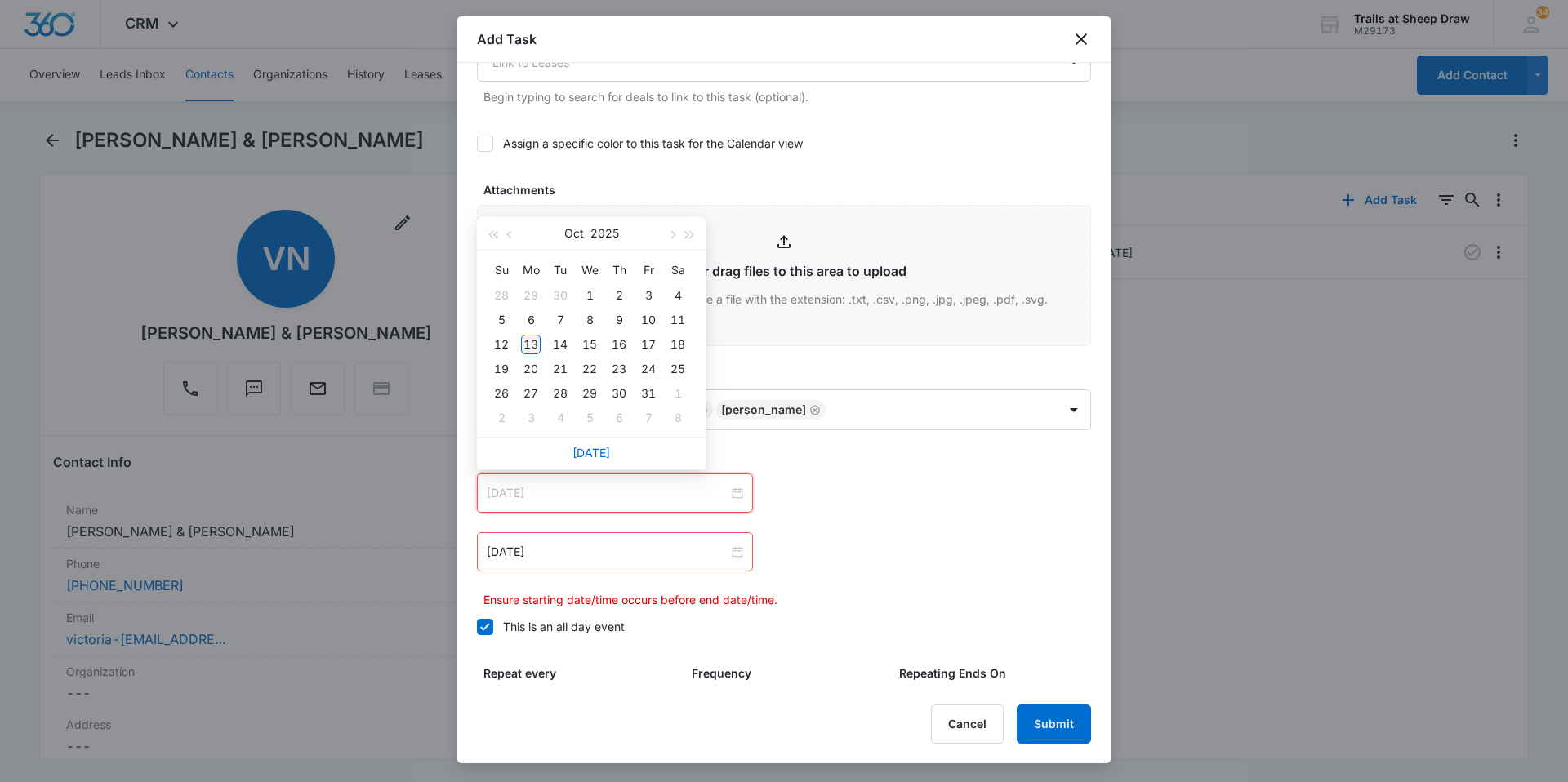
type input "[DATE]"
click at [534, 343] on div "13" at bounding box center [531, 345] width 20 height 20
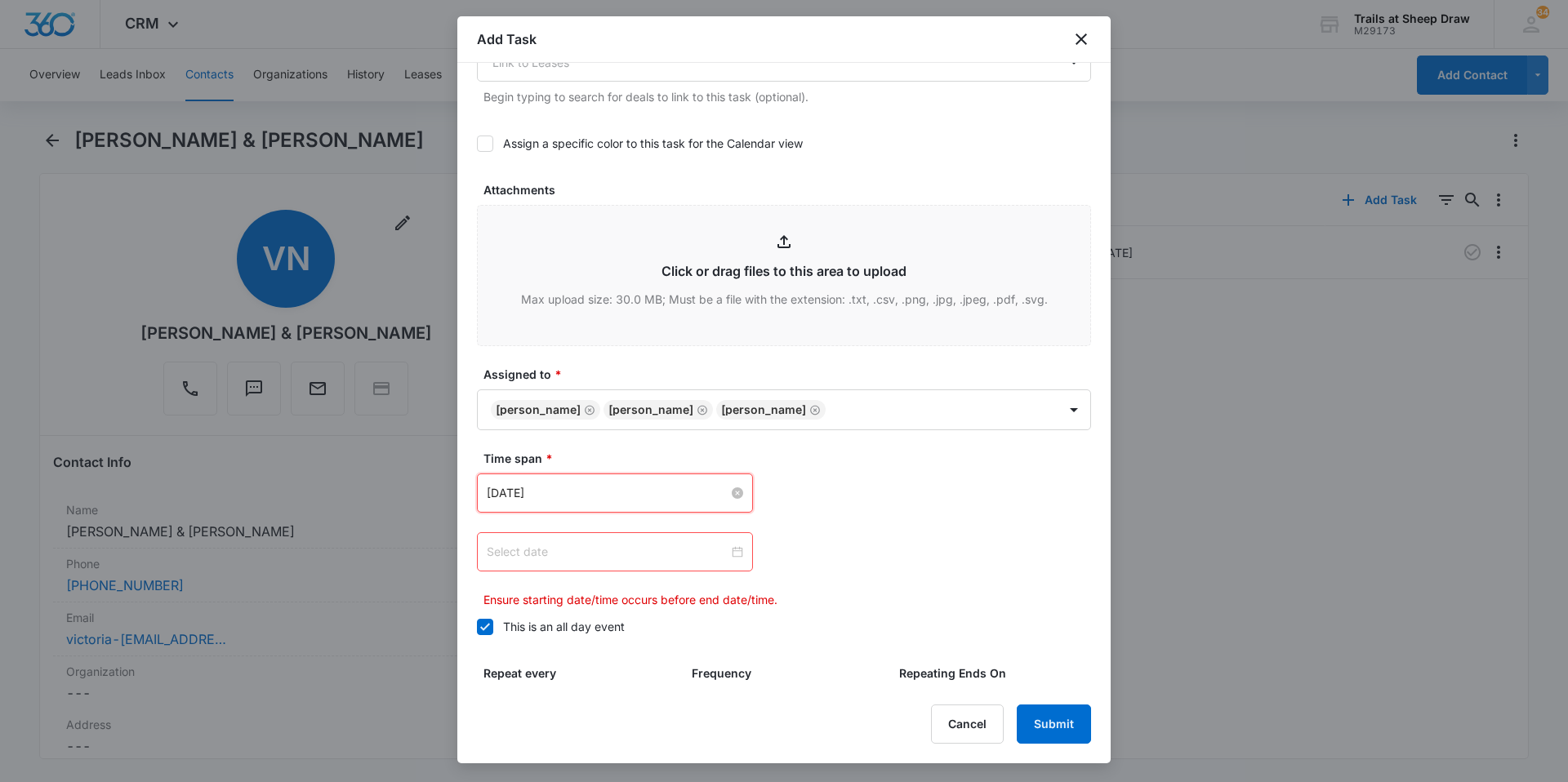
click at [732, 550] on div at bounding box center [614, 552] width 256 height 18
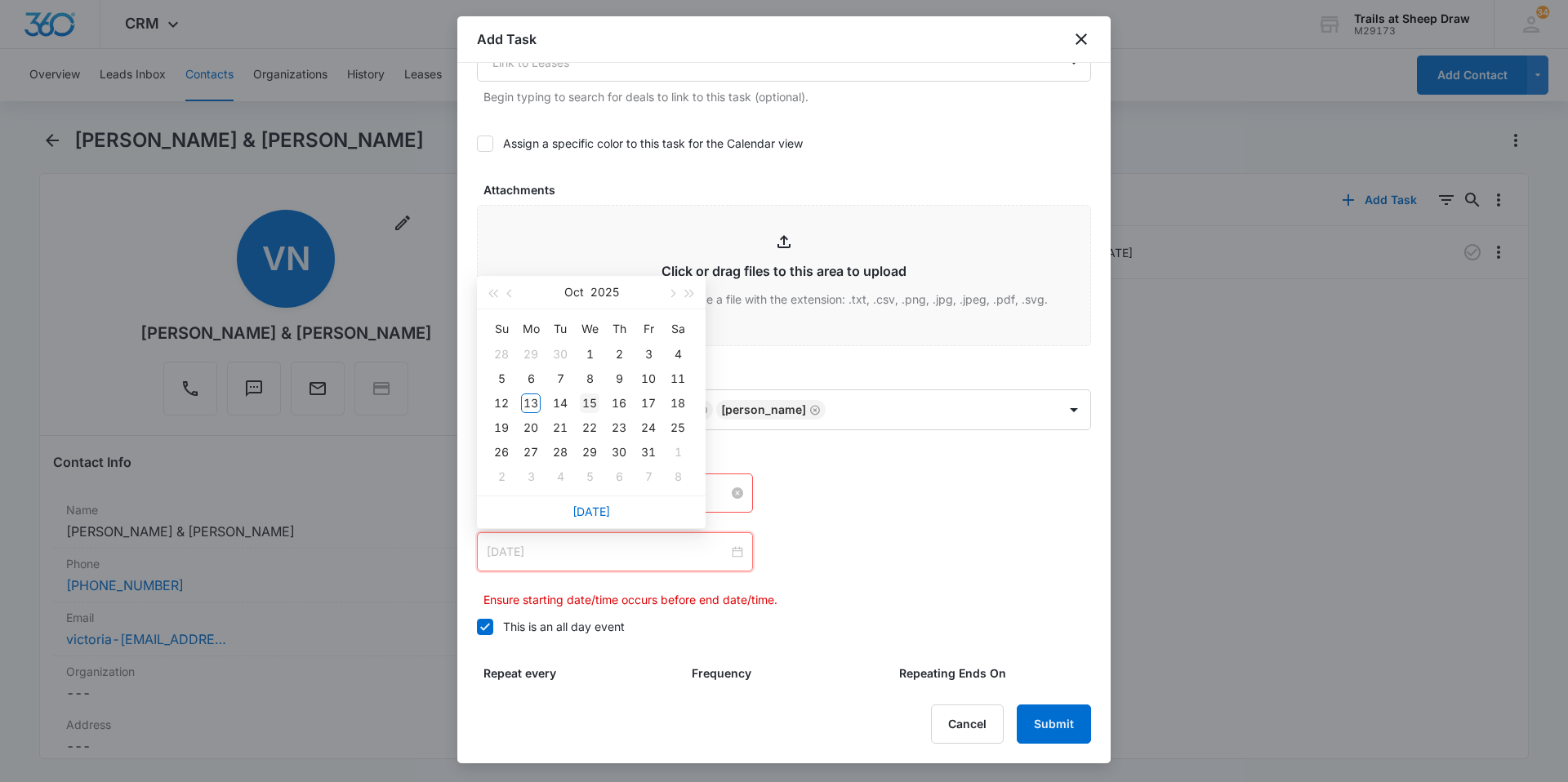
type input "[DATE]"
click at [590, 401] on div "15" at bounding box center [589, 403] width 20 height 20
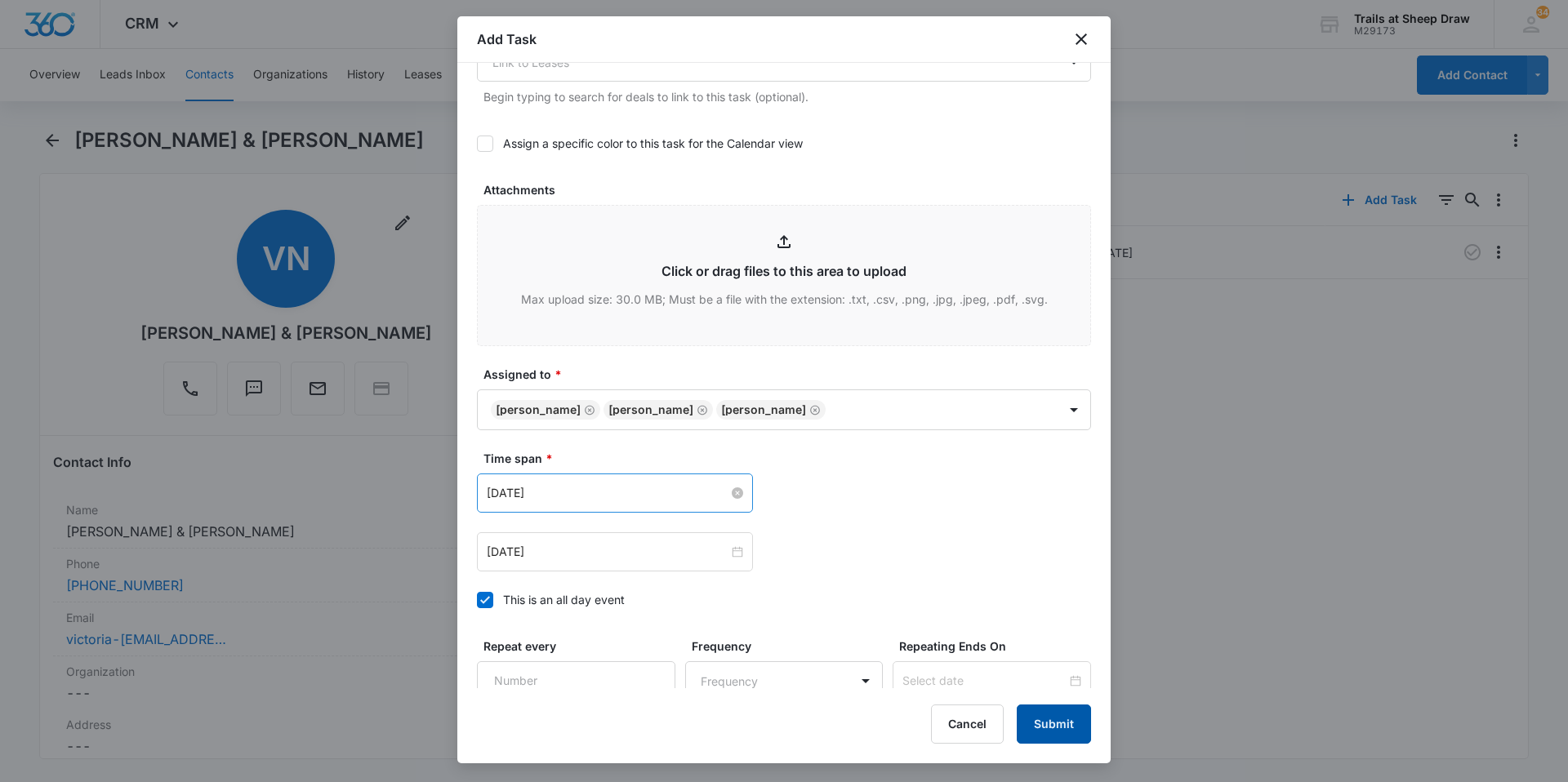
click at [1069, 726] on button "Submit" at bounding box center [1054, 724] width 75 height 39
